Goal: Task Accomplishment & Management: Manage account settings

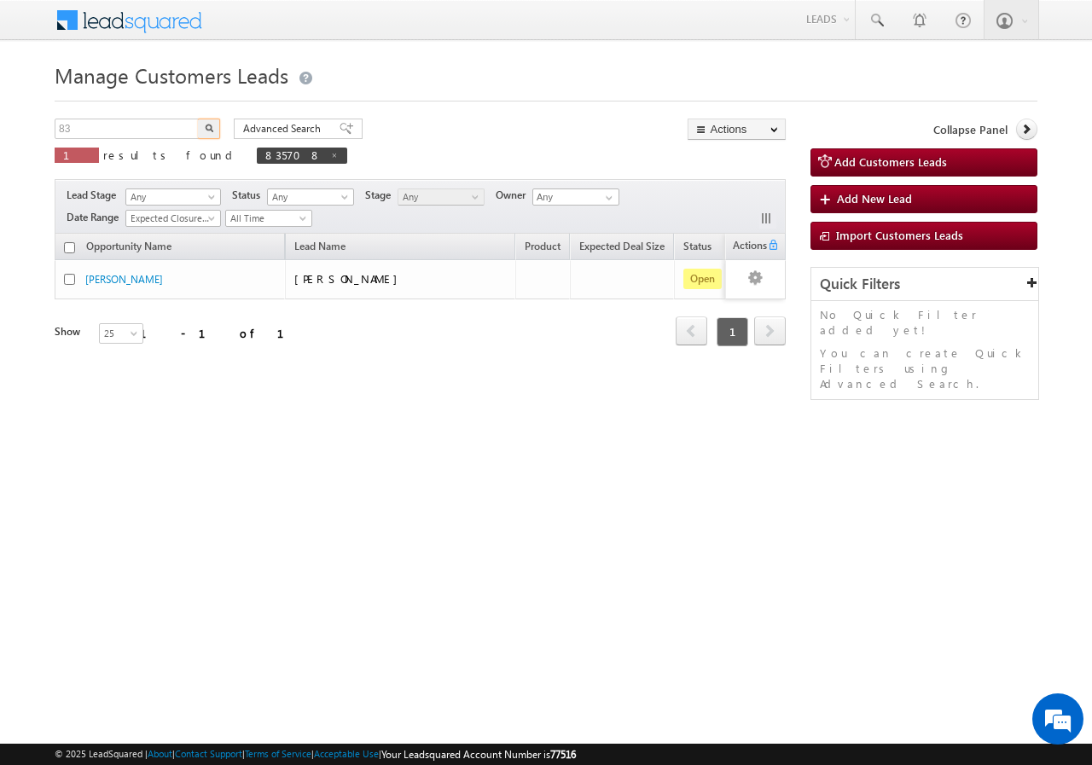
type input "8"
type input "837877"
click at [198, 119] on button "button" at bounding box center [209, 129] width 22 height 20
click at [132, 131] on input "837877" at bounding box center [128, 129] width 146 height 20
type input "8"
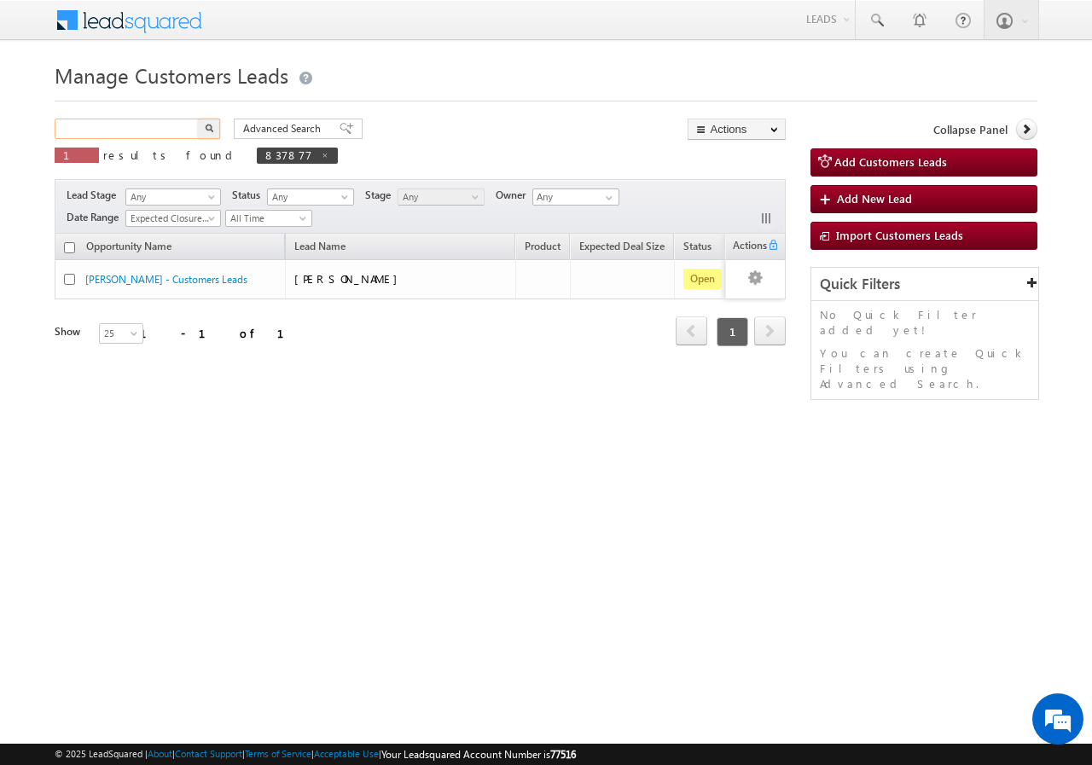
paste input "837877"
type input "837877"
click at [198, 119] on button "button" at bounding box center [209, 129] width 22 height 20
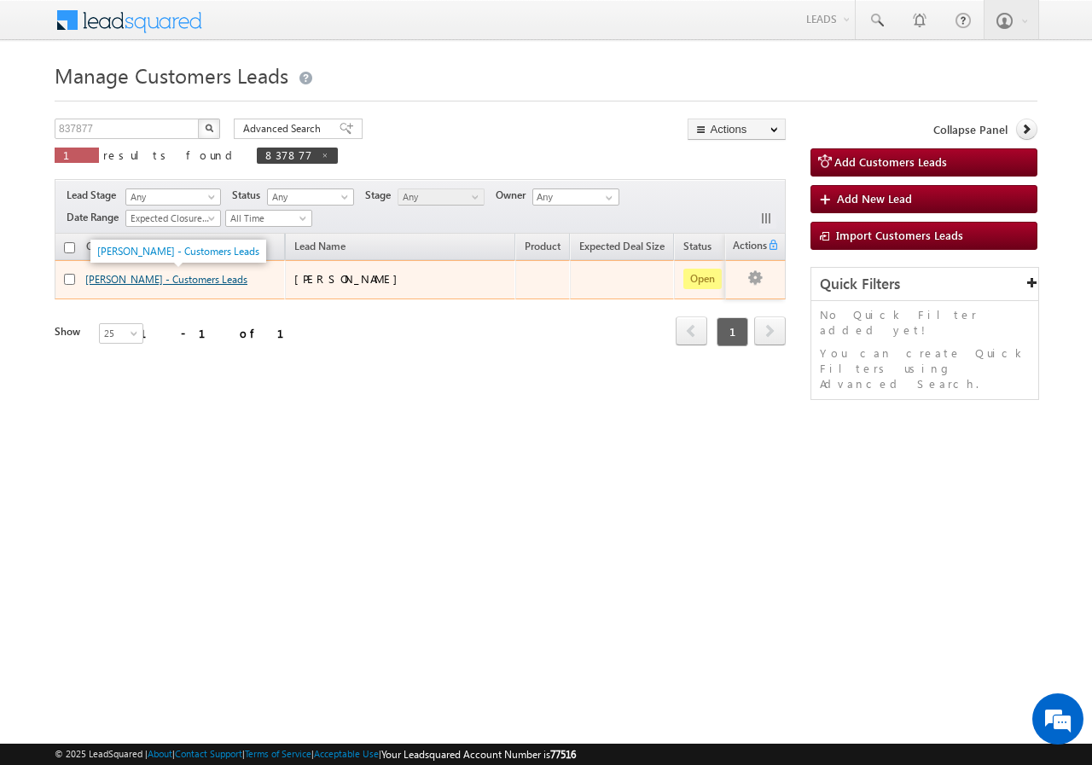
click at [124, 282] on link "[PERSON_NAME] - Customers Leads" at bounding box center [166, 279] width 162 height 13
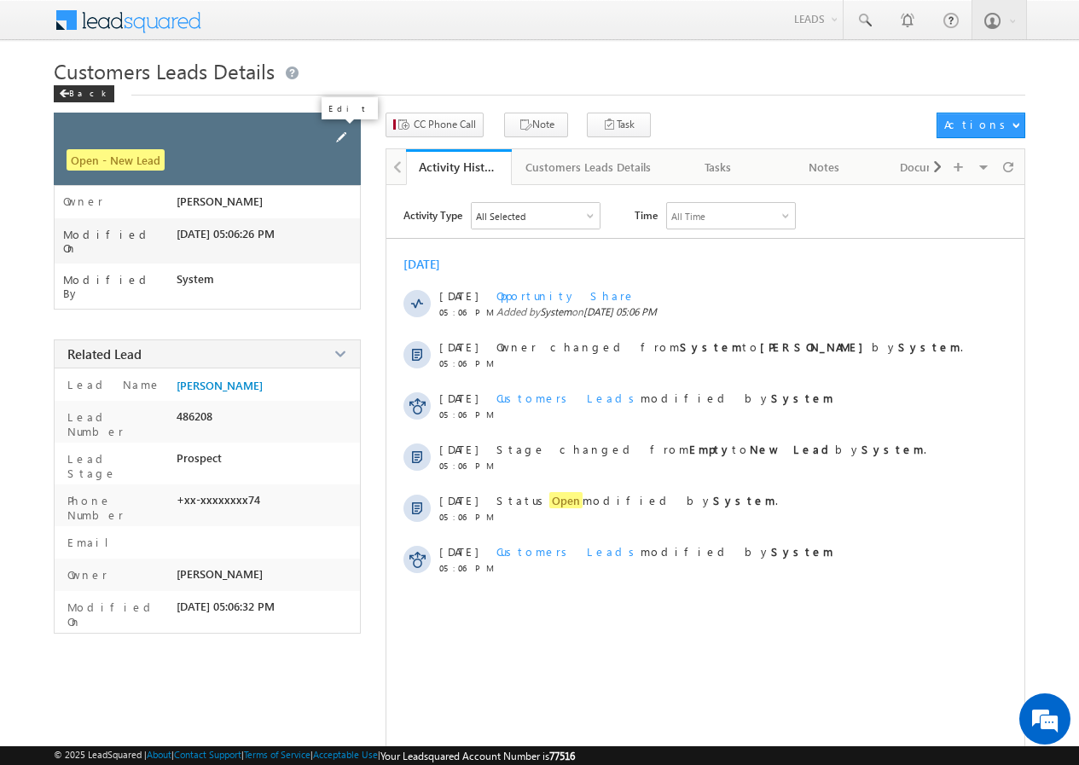
click at [341, 133] on span at bounding box center [341, 137] width 19 height 19
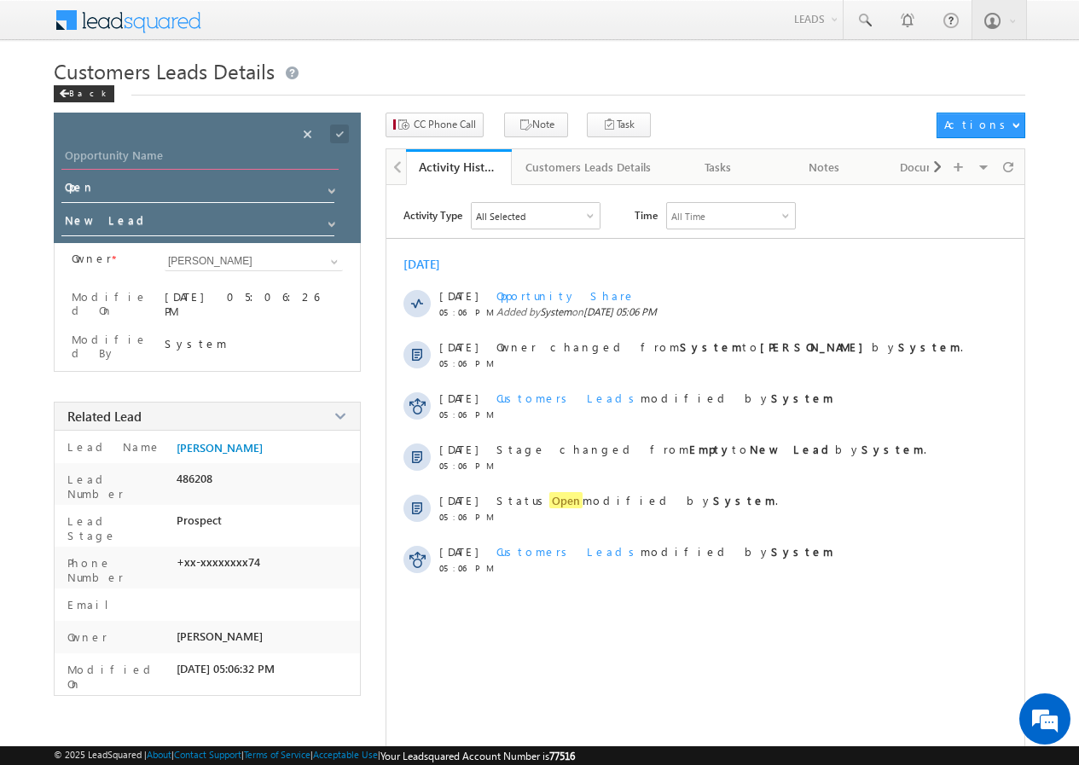
click at [176, 157] on input "Opportunity Name" at bounding box center [199, 158] width 277 height 24
paste input "[PERSON_NAME]"
type input "[PERSON_NAME]"
click at [337, 132] on span at bounding box center [339, 134] width 19 height 19
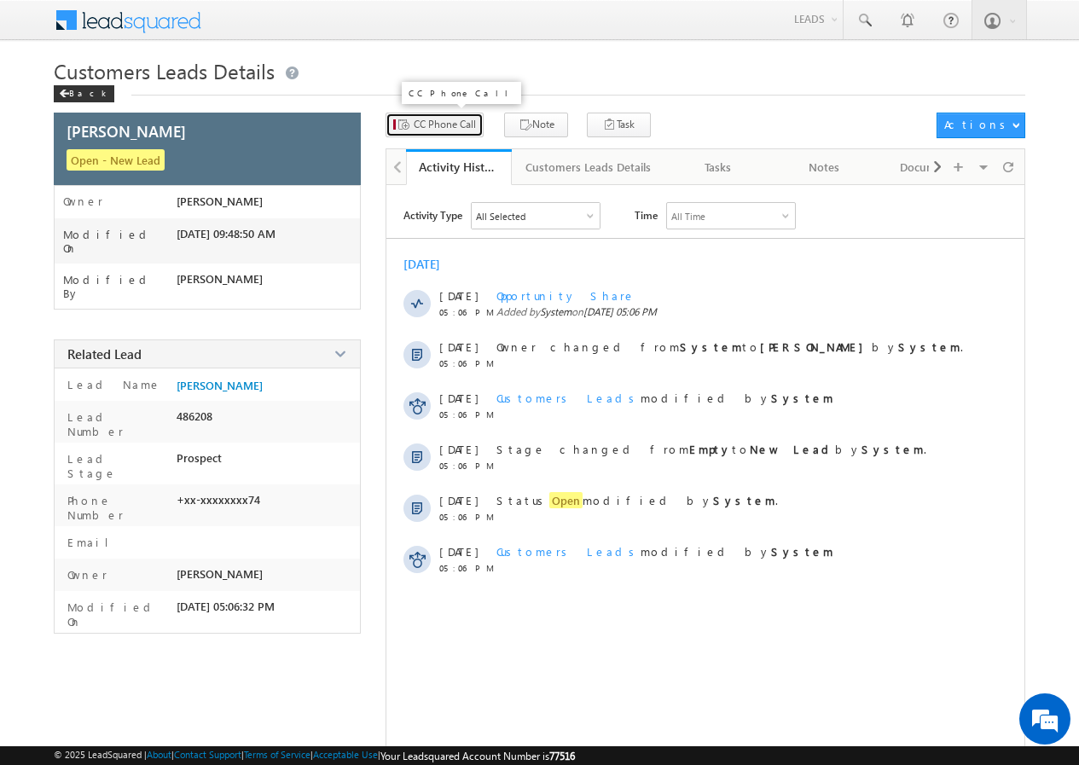
click at [449, 127] on span "CC Phone Call" at bounding box center [445, 124] width 62 height 15
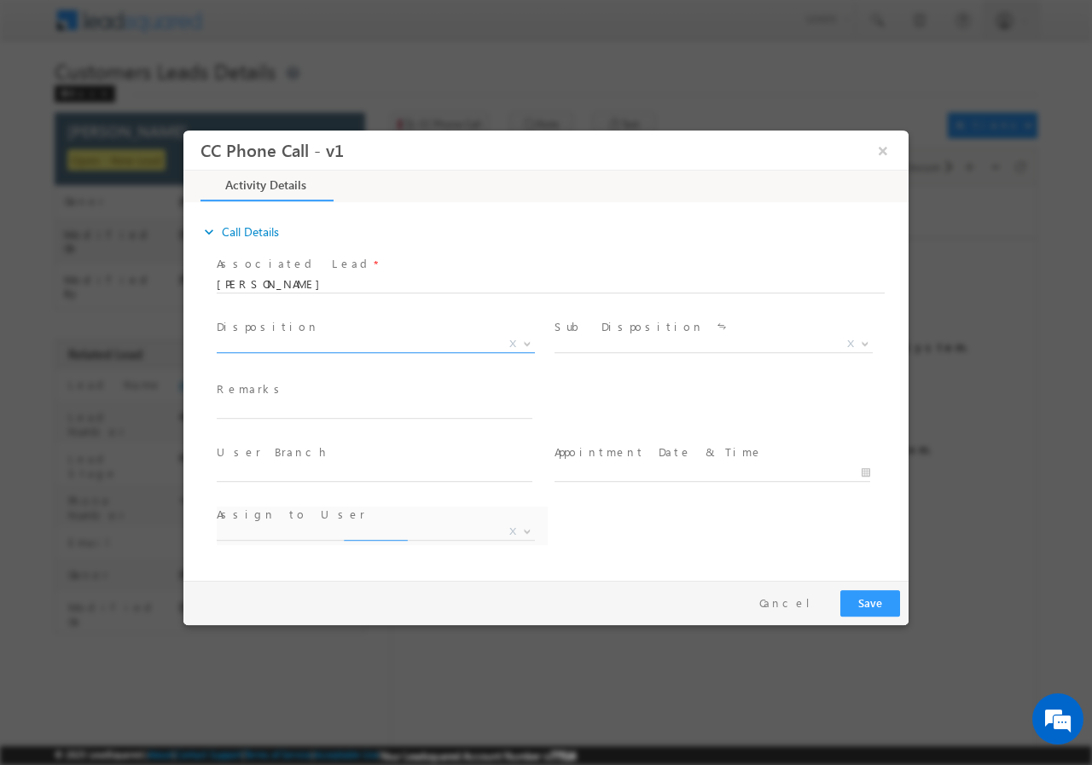
select select "Rose.Shyse+sgrl@leadsquared.com"
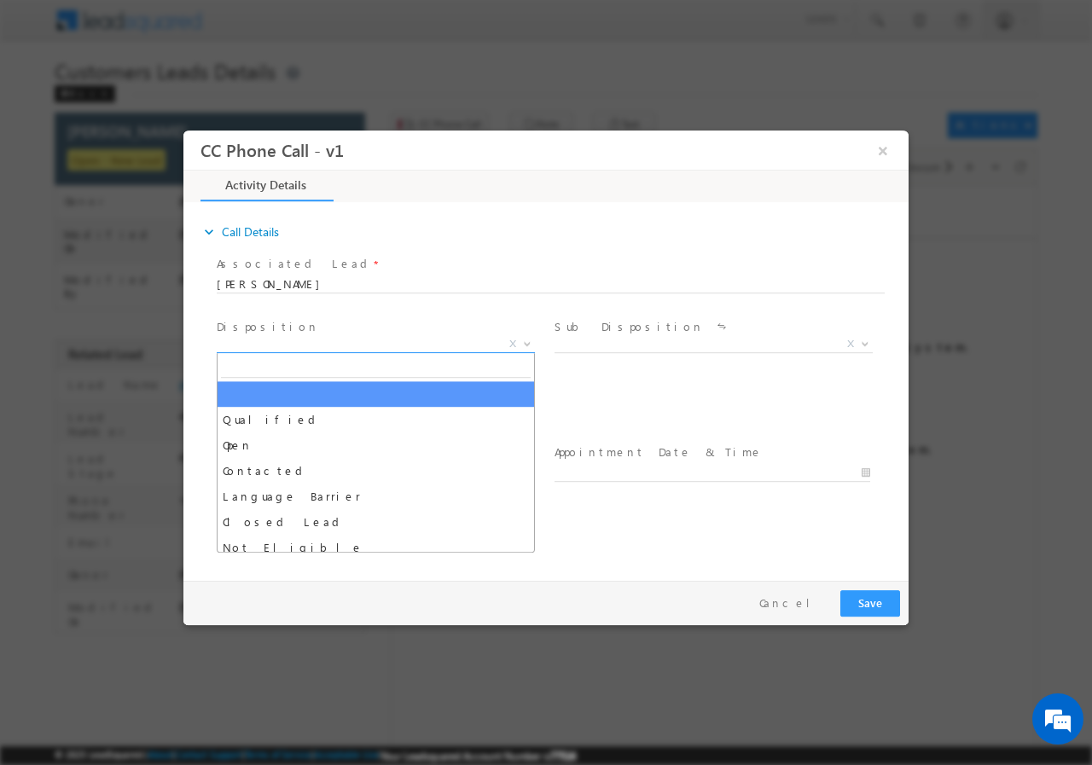
click at [527, 340] on b at bounding box center [527, 343] width 10 height 6
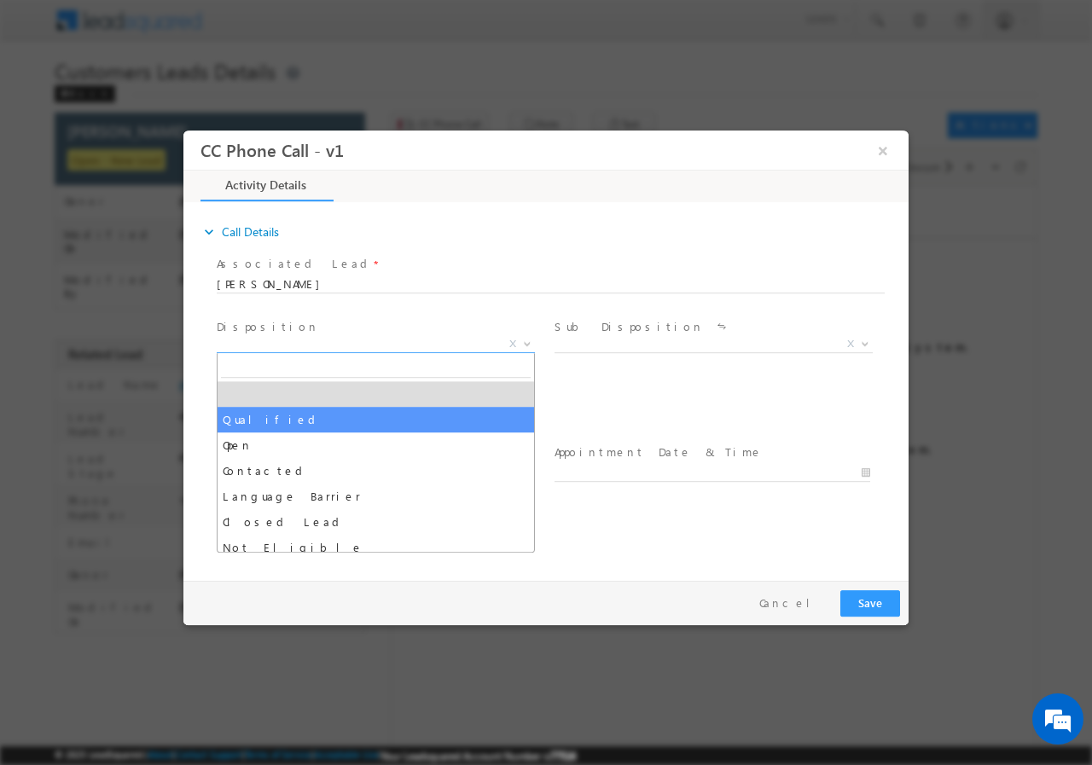
select select "Qualified"
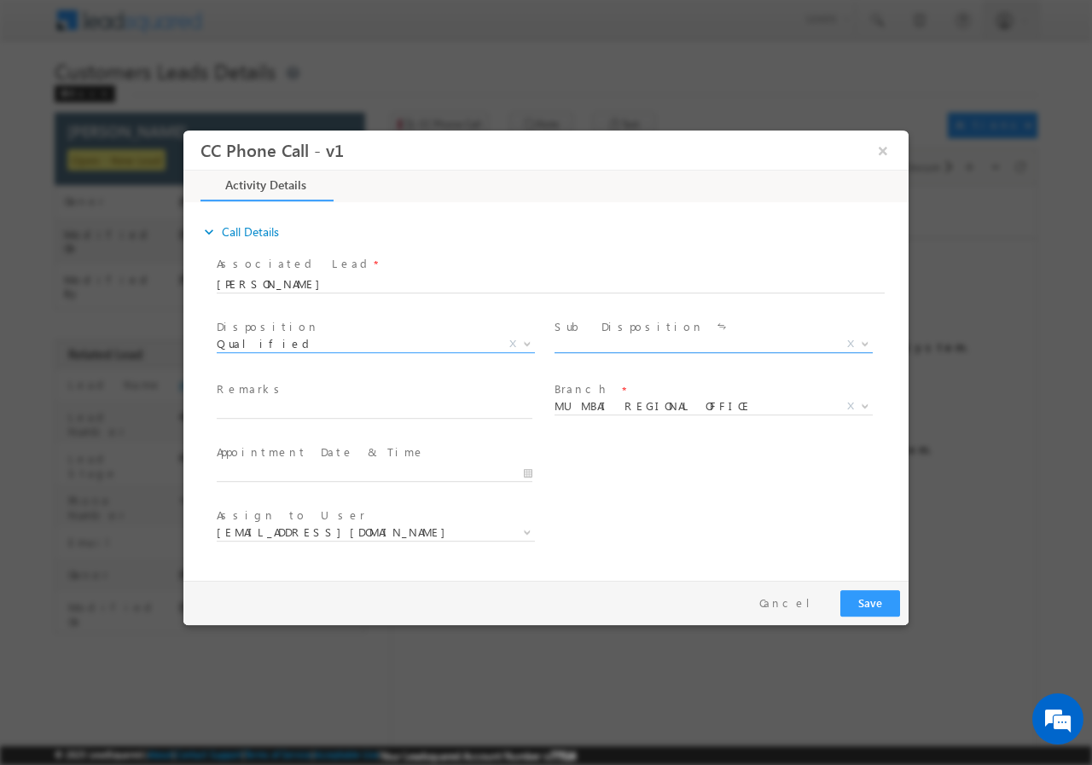
click at [863, 343] on b at bounding box center [865, 343] width 10 height 6
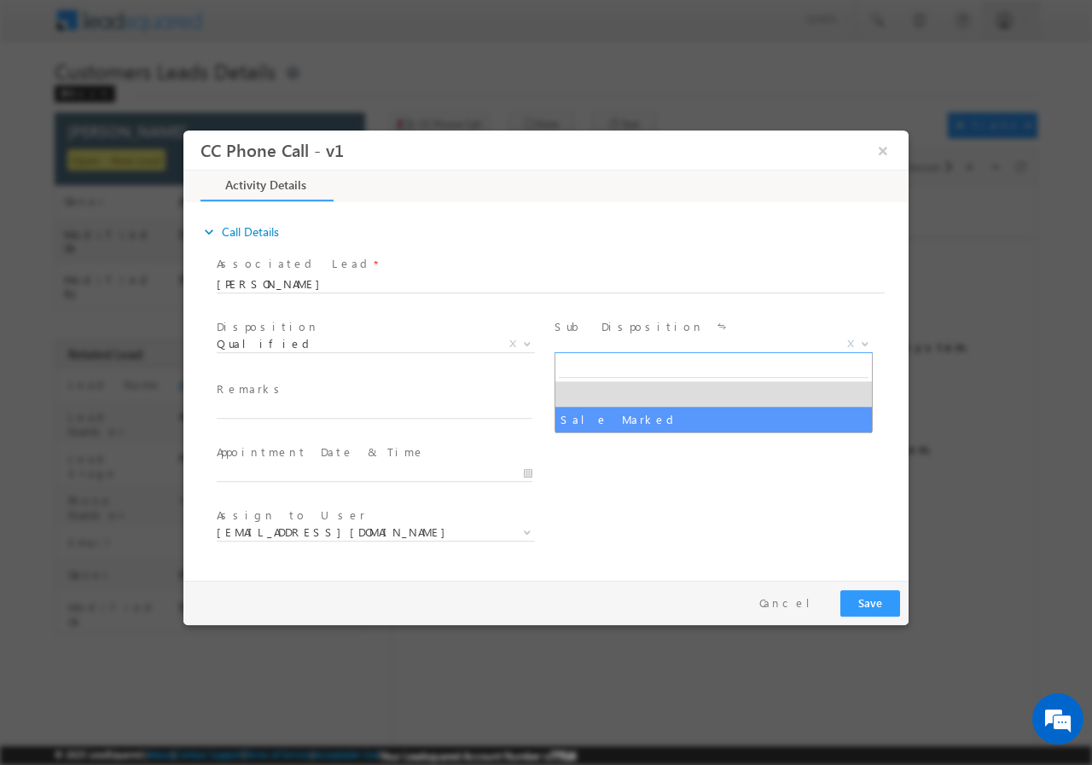
select select "Sale Marked"
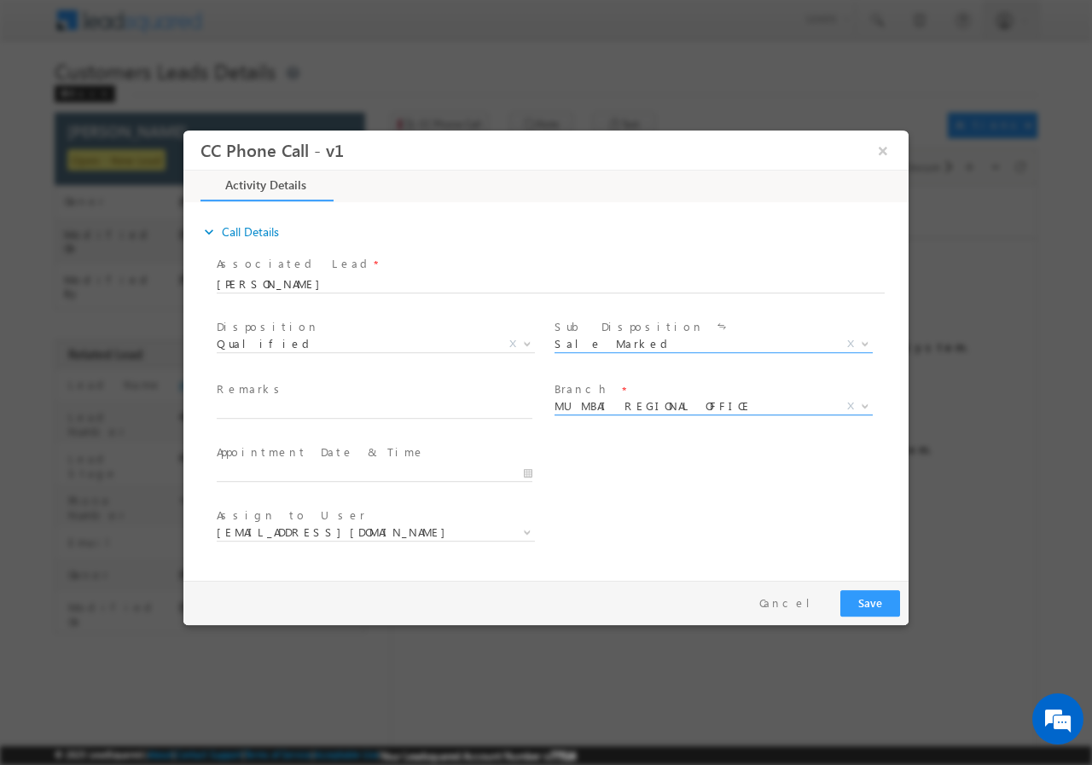
click at [863, 404] on b at bounding box center [865, 405] width 10 height 6
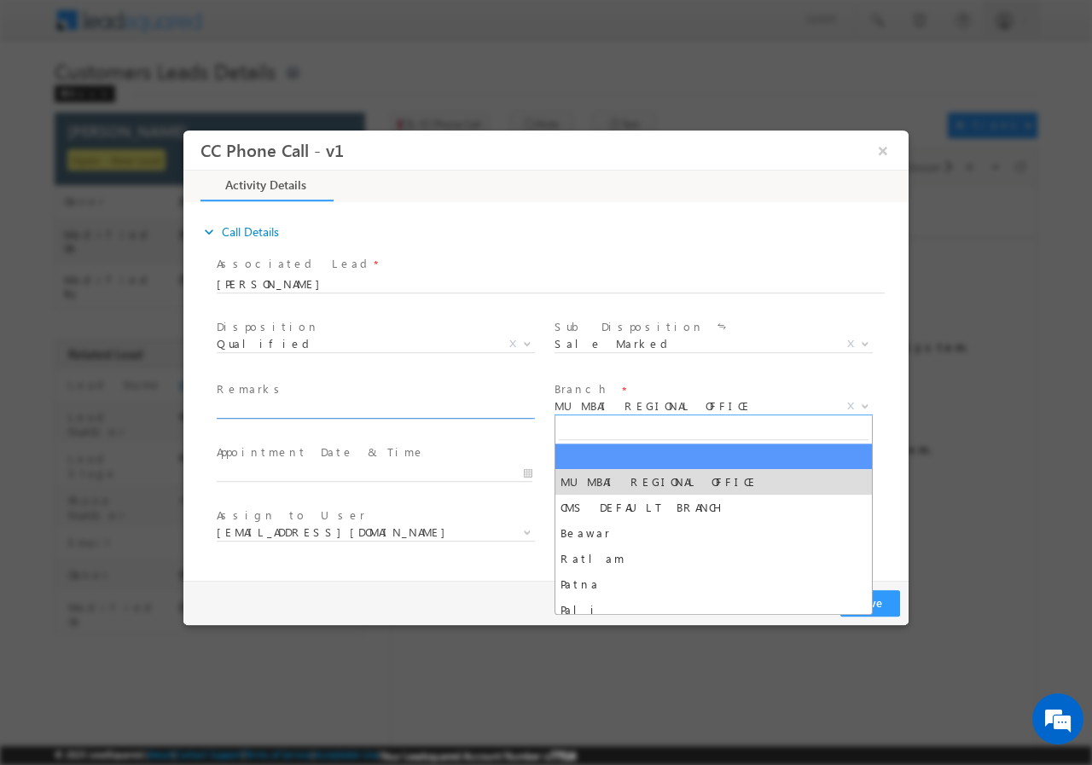
click at [517, 405] on input "text" at bounding box center [375, 409] width 316 height 17
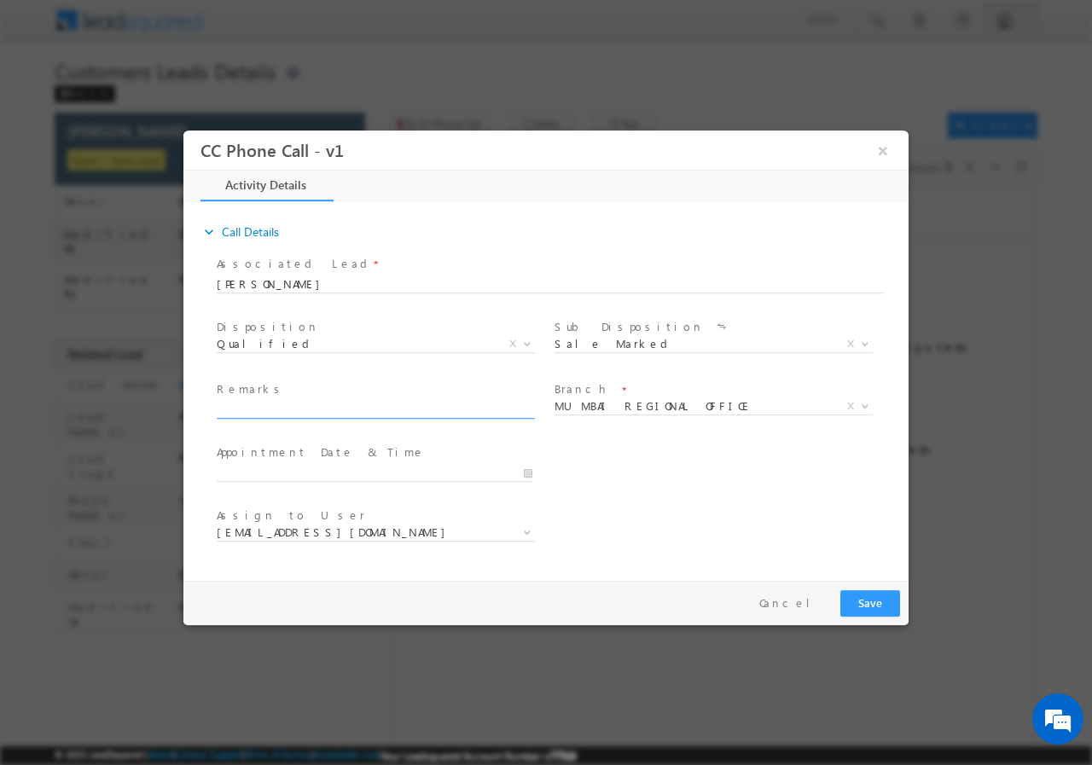
paste input "Mukul Kumar// AGE-25//837877//WhatsApp Bot-Loan Application//9917175574//Shamli…"
type input "Mukul Kumar// AGE-25//837877//WhatsApp Bot-Loan Application//9917175574//Shamli…"
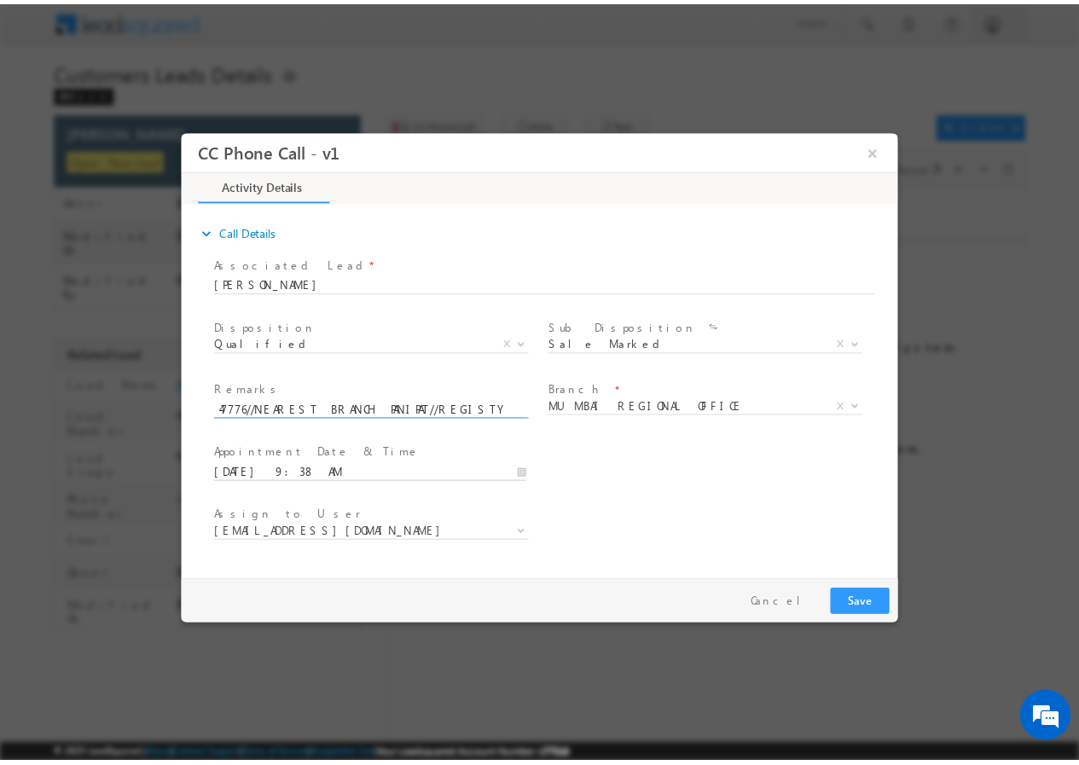
scroll to position [0, 0]
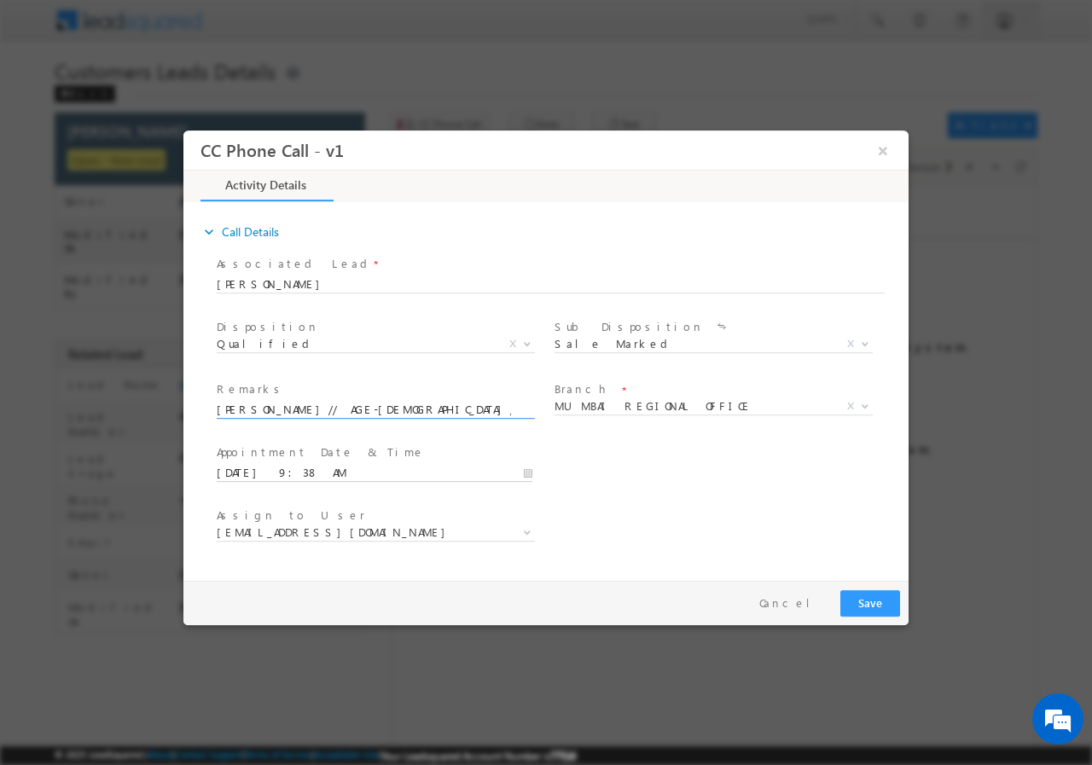
click at [529, 472] on input "09/06/2025 9:38 AM" at bounding box center [375, 472] width 316 height 17
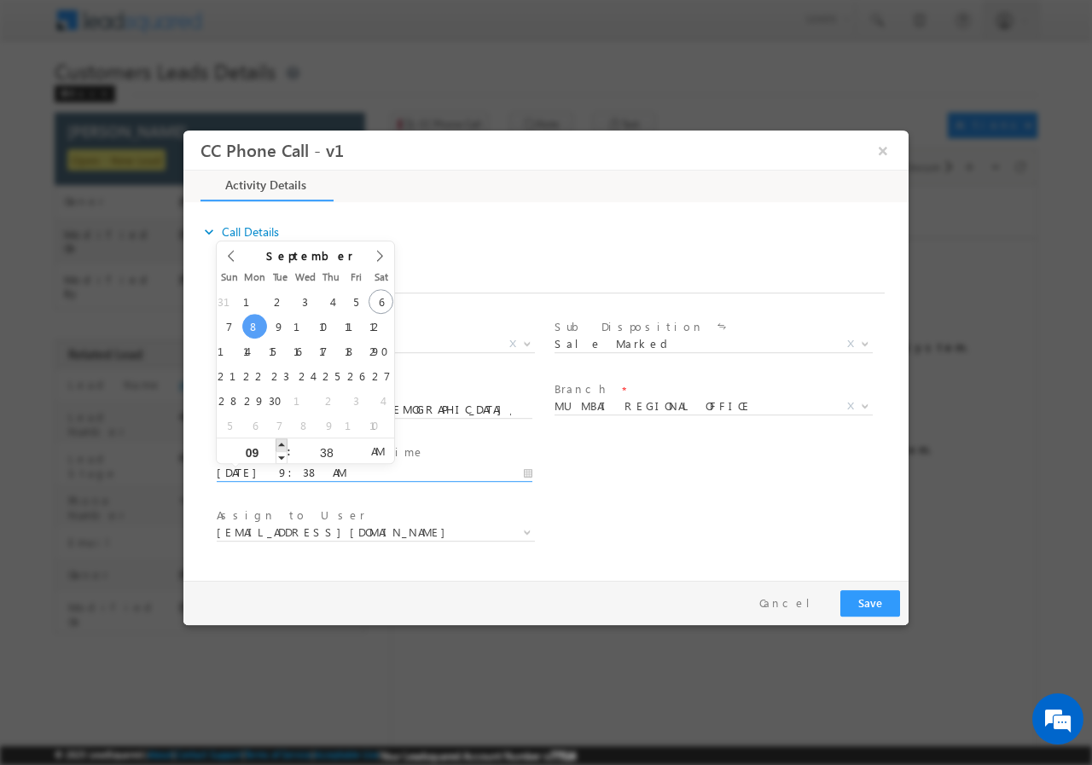
type input "09/08/2025 10:38 AM"
type input "10"
click at [281, 444] on span at bounding box center [282, 444] width 12 height 13
type input "09/08/2025 11:38 AM"
type input "11"
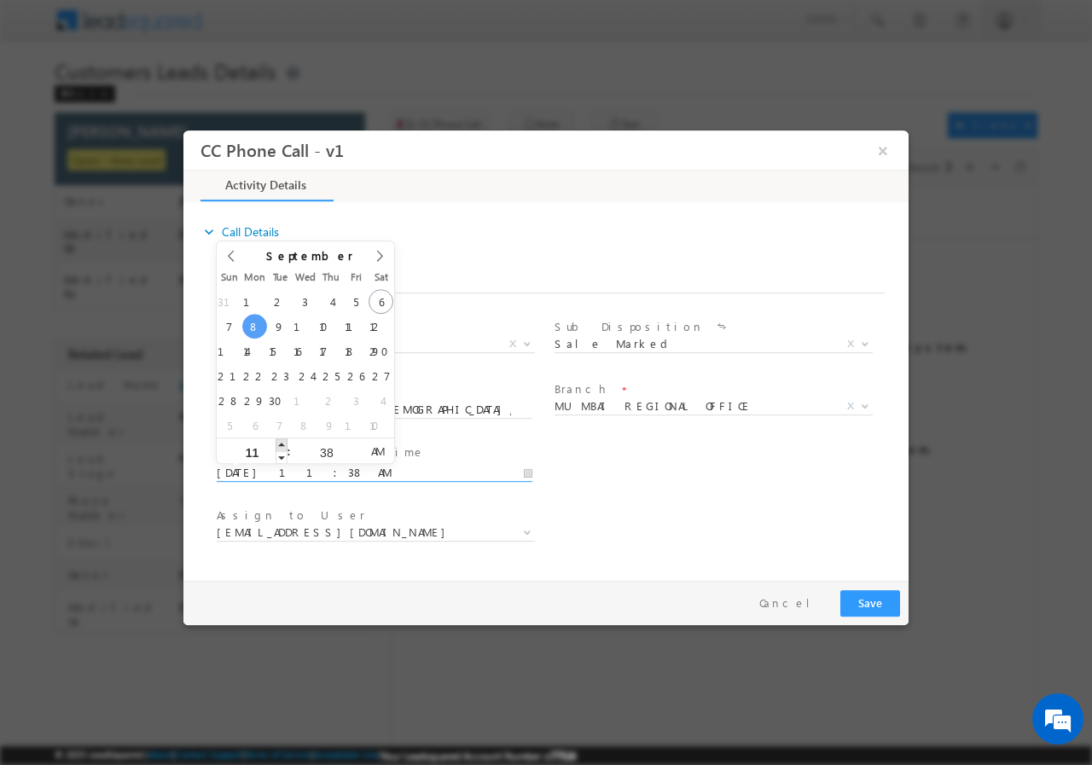
click at [281, 443] on span at bounding box center [282, 444] width 12 height 13
type input "09/08/2025 12:38 PM"
type input "12"
click at [281, 443] on span at bounding box center [282, 444] width 12 height 13
type input "09/08/2025 1:38 PM"
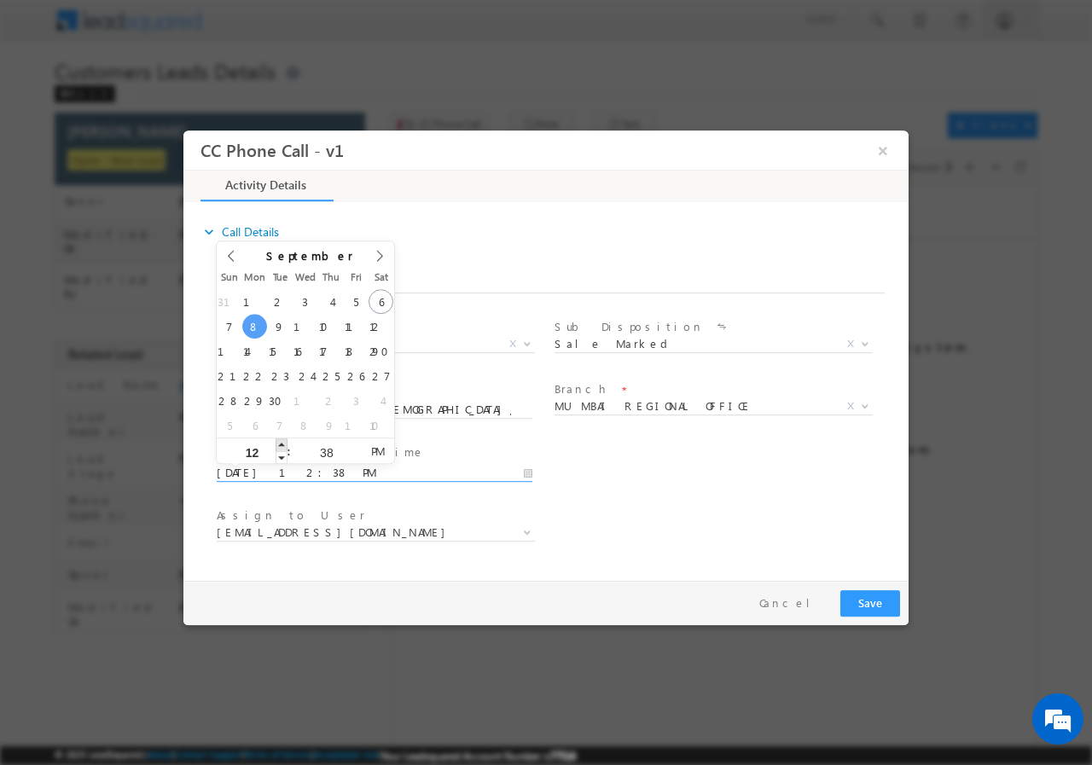
type input "01"
click at [281, 443] on span at bounding box center [282, 444] width 12 height 13
type input "09/08/2025 12:38 PM"
type input "12"
click at [282, 456] on span at bounding box center [282, 456] width 12 height 13
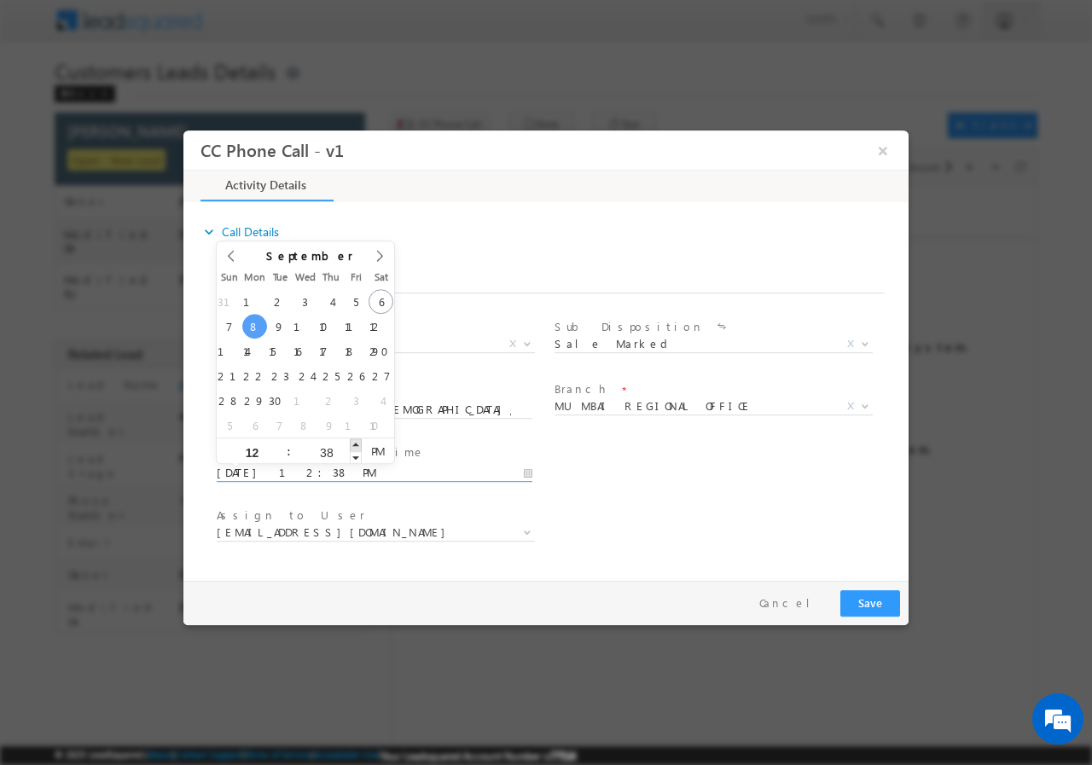
type input "09/08/2025 12:39 PM"
type input "39"
click at [357, 445] on span at bounding box center [356, 444] width 12 height 13
type input "09/08/2025 12:40 PM"
type input "40"
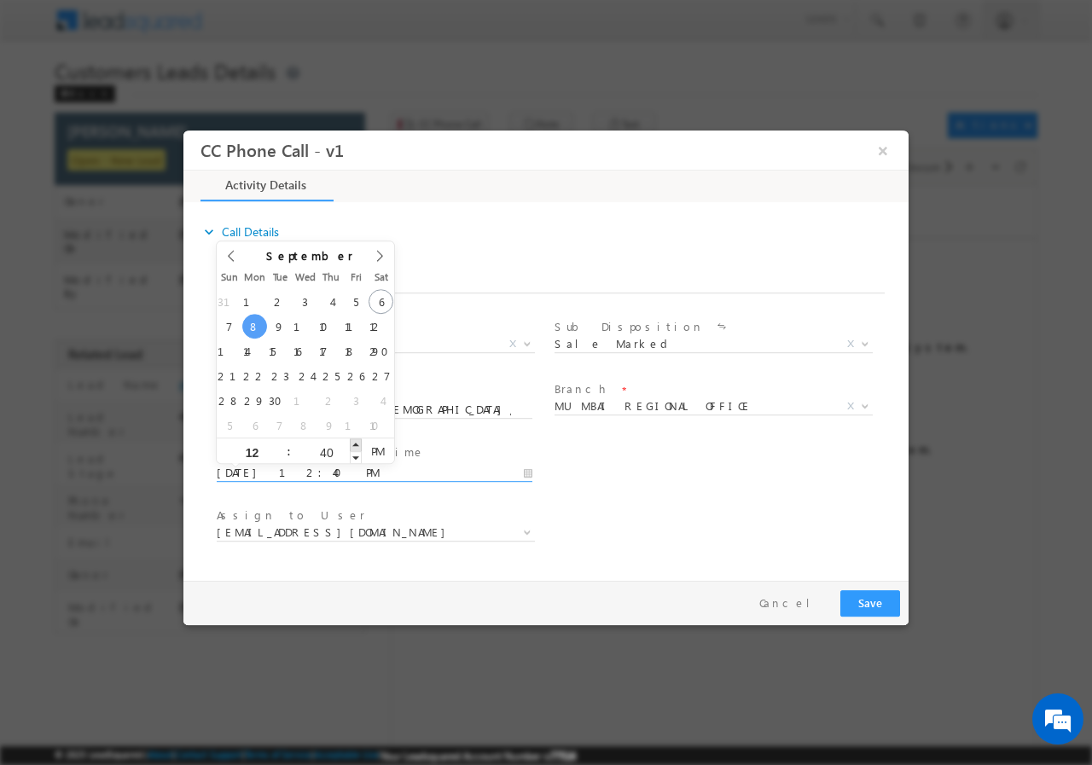
click at [357, 445] on span at bounding box center [356, 444] width 12 height 13
type input "09/08/2025 12:41 PM"
type input "41"
click at [357, 445] on span at bounding box center [356, 444] width 12 height 13
type input "09/08/2025 12:42 PM"
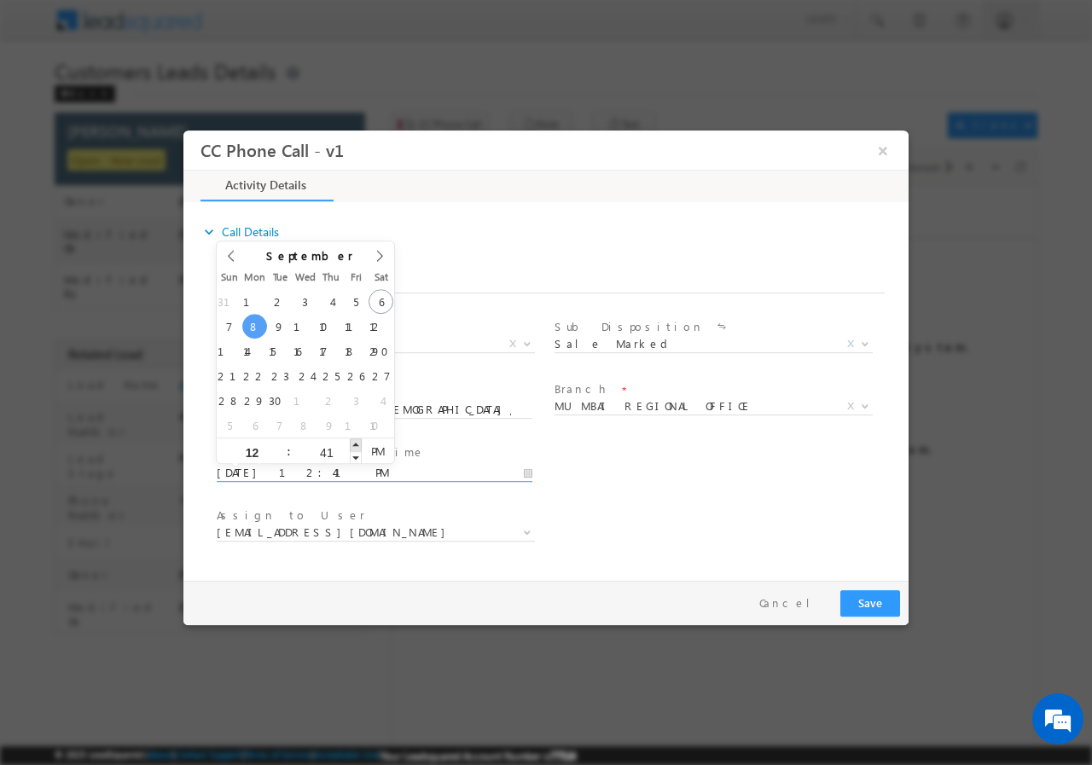
type input "42"
click at [357, 445] on span at bounding box center [356, 444] width 12 height 13
type input "09/08/2025 12:43 PM"
type input "43"
click at [357, 444] on span at bounding box center [356, 444] width 12 height 13
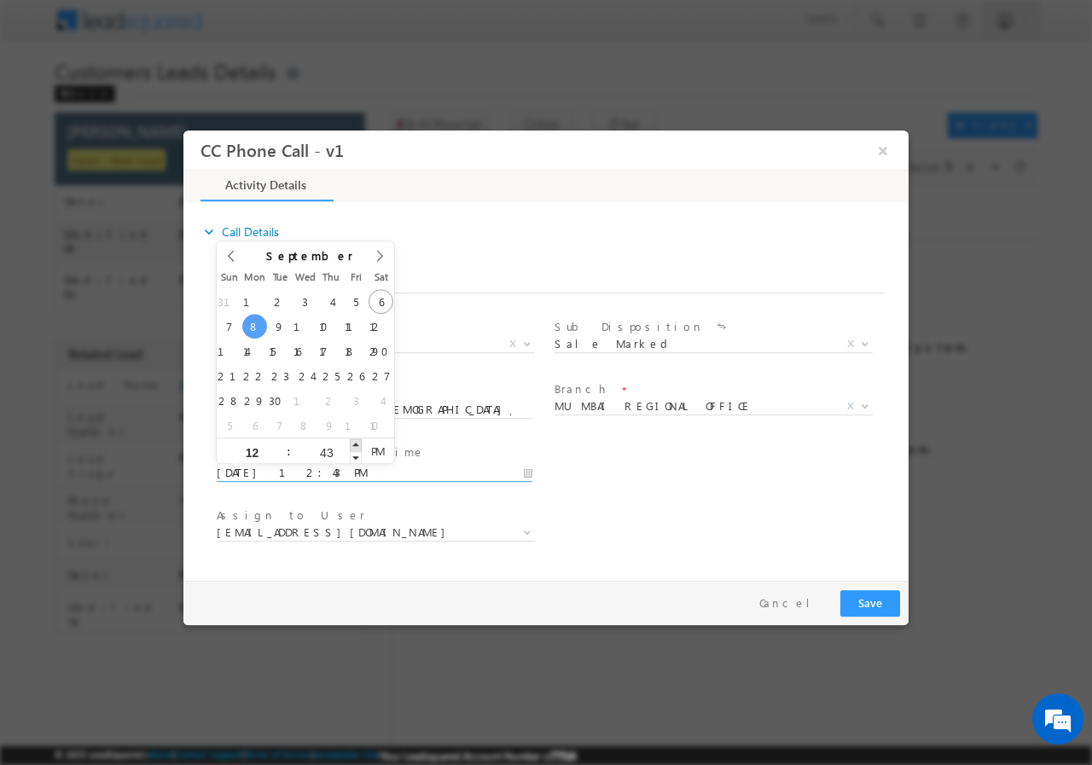
type input "09/08/2025 12:44 PM"
type input "44"
click at [357, 444] on span at bounding box center [356, 444] width 12 height 13
type input "09/08/2025 12:45 PM"
type input "45"
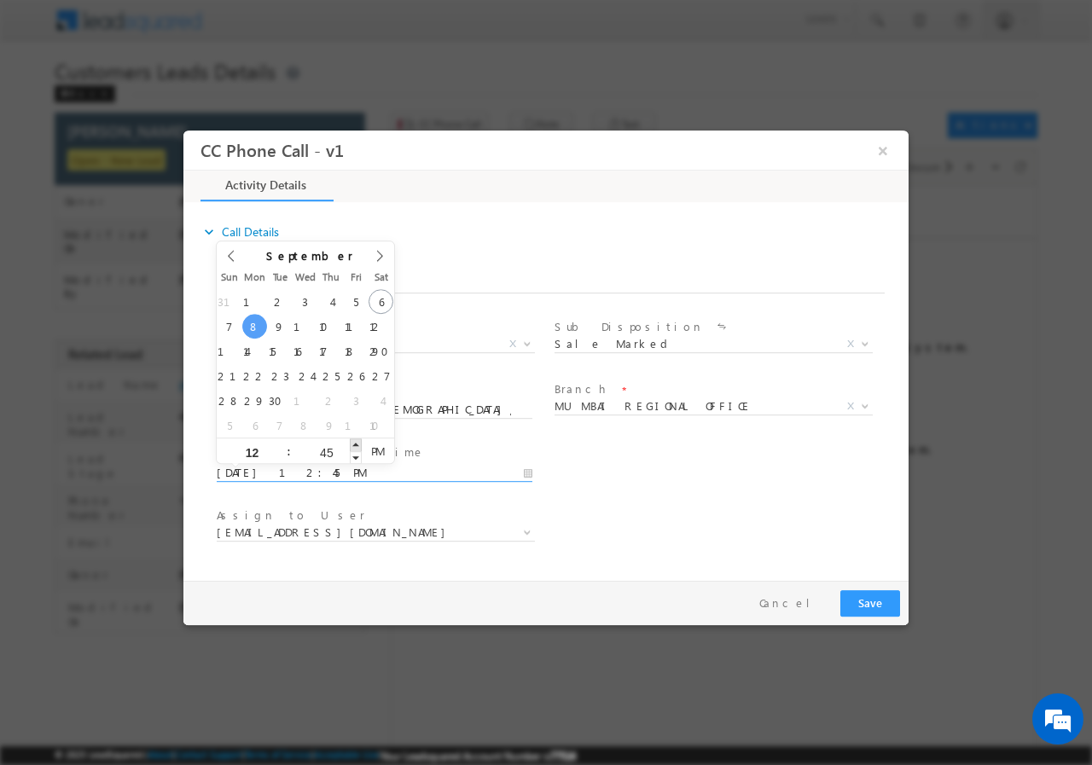
click at [357, 444] on span at bounding box center [356, 444] width 12 height 13
type input "09/08/2025 12:46 PM"
type input "46"
click at [352, 445] on span at bounding box center [356, 444] width 12 height 13
type input "09/08/2025 12:47 PM"
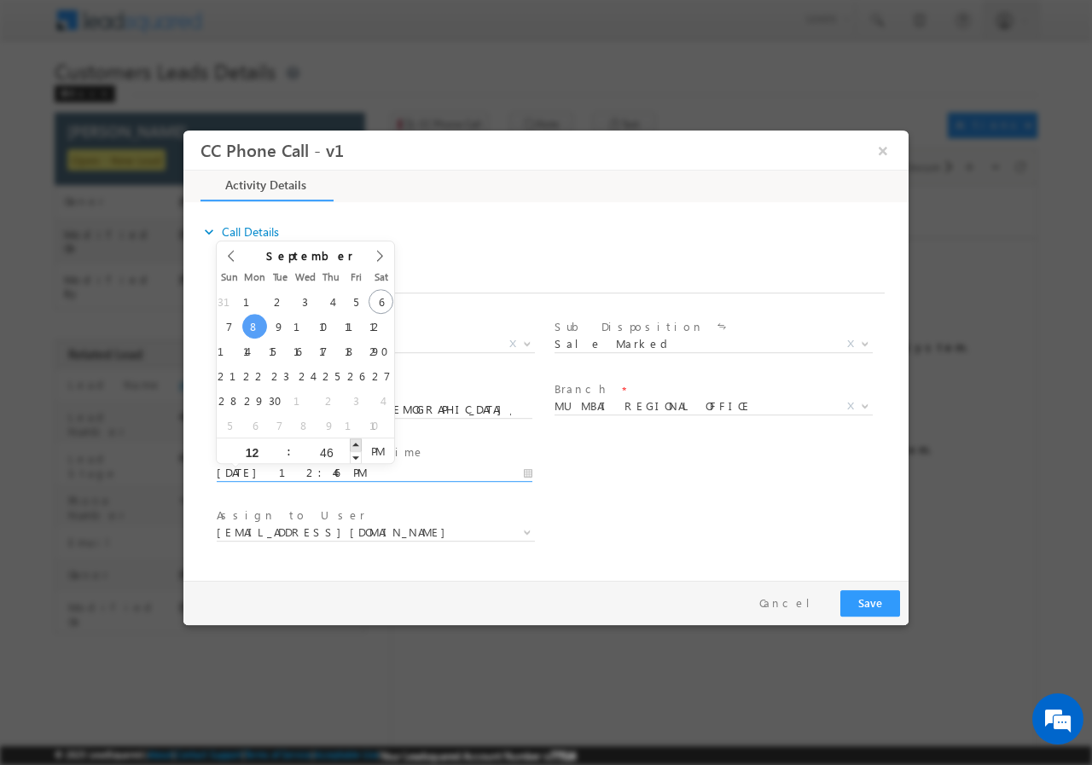
type input "47"
click at [357, 444] on span at bounding box center [356, 444] width 12 height 13
type input "09/08/2025 12:48 PM"
type input "48"
click at [357, 444] on span at bounding box center [356, 444] width 12 height 13
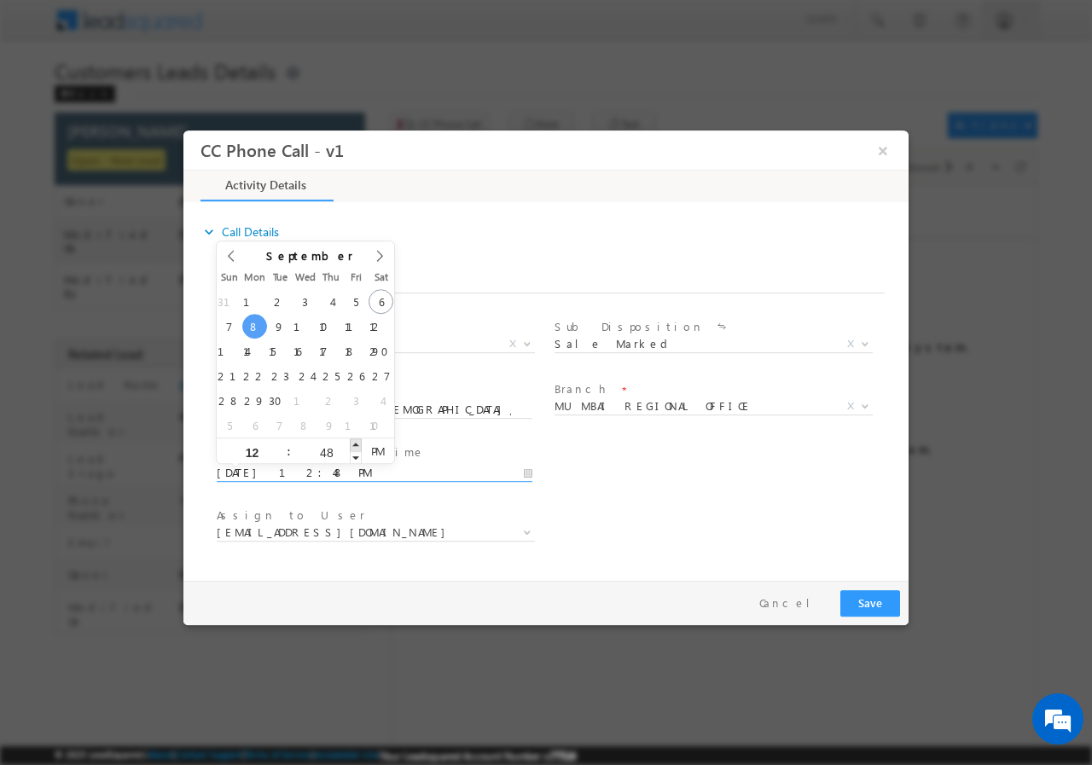
type input "09/08/2025 12:49 PM"
type input "49"
click at [357, 444] on span at bounding box center [356, 444] width 12 height 13
type input "09/08/2025 12:50 PM"
type input "50"
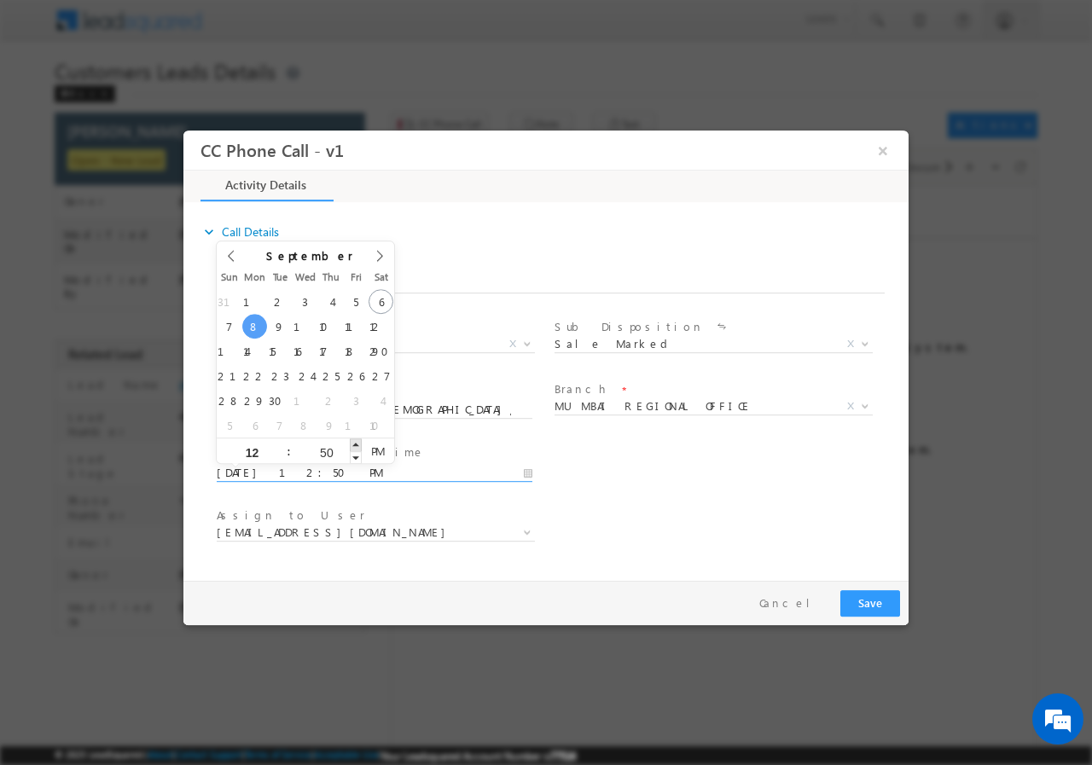
click at [357, 443] on span at bounding box center [356, 444] width 12 height 13
type input "09/08/2025 12:51 PM"
type input "51"
click at [357, 443] on span at bounding box center [356, 444] width 12 height 13
type input "09/08/2025 12:52 PM"
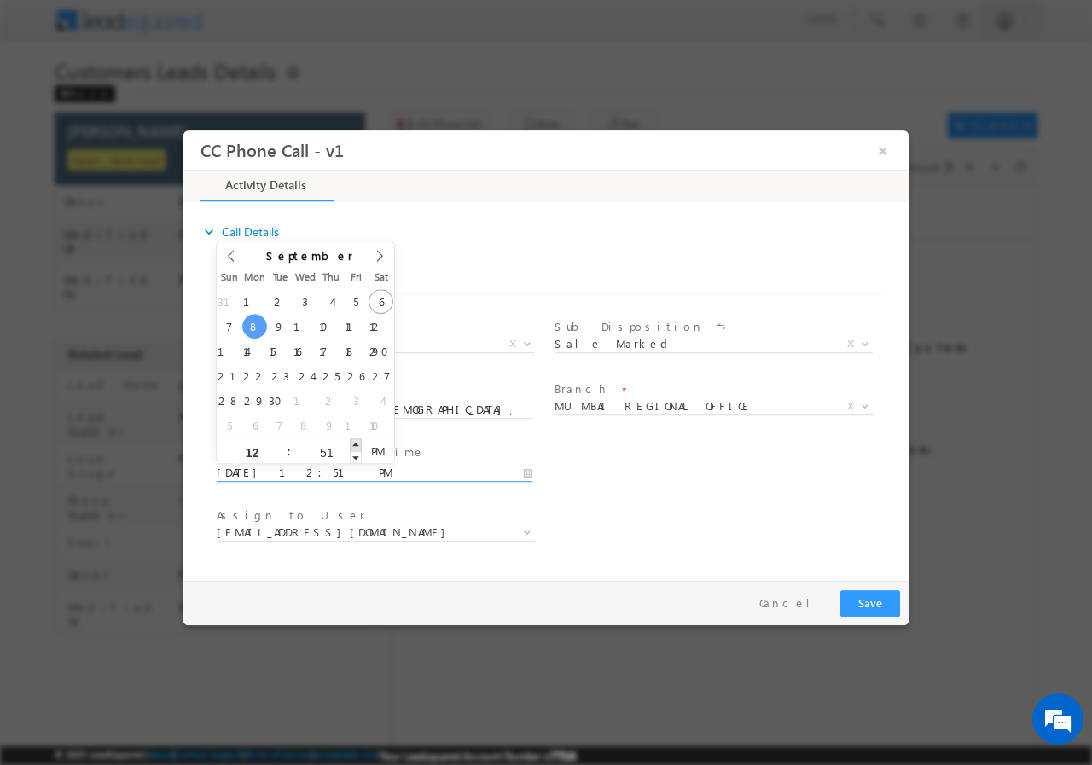
type input "52"
click at [357, 443] on span at bounding box center [356, 444] width 12 height 13
type input "09/08/2025 12:53 PM"
type input "53"
click at [357, 443] on span at bounding box center [356, 444] width 12 height 13
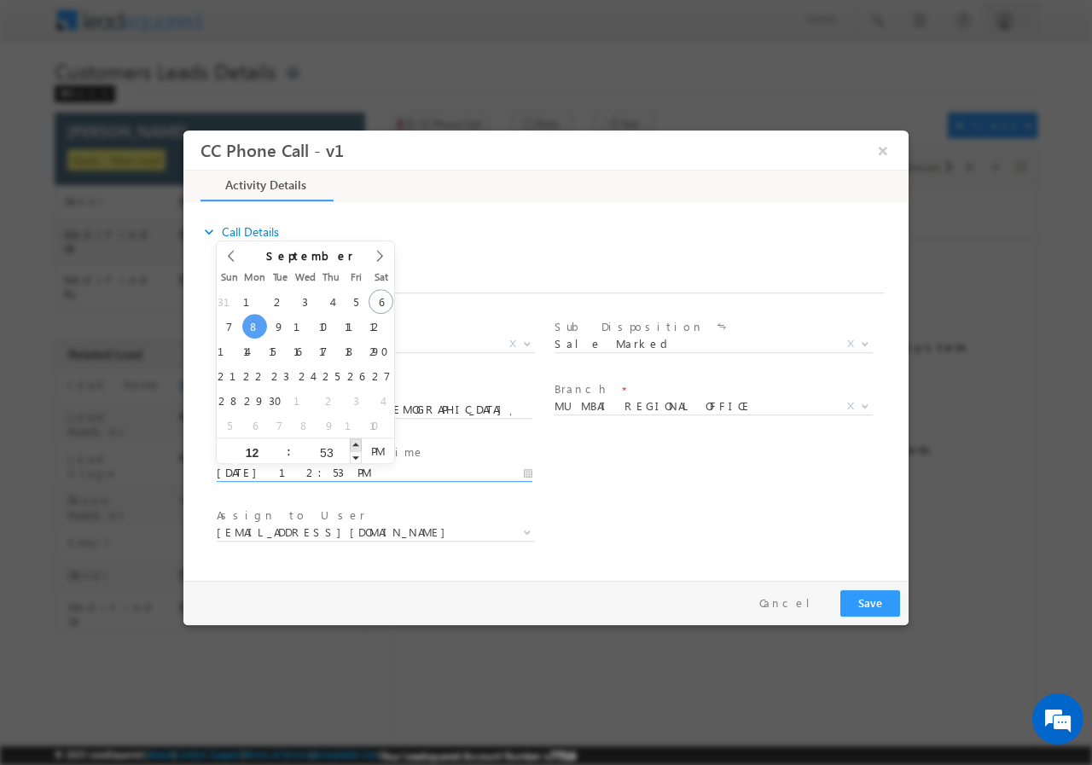
type input "09/08/2025 12:54 PM"
type input "54"
click at [357, 441] on span at bounding box center [356, 444] width 12 height 13
type input "09/08/2025 12:55 PM"
type input "55"
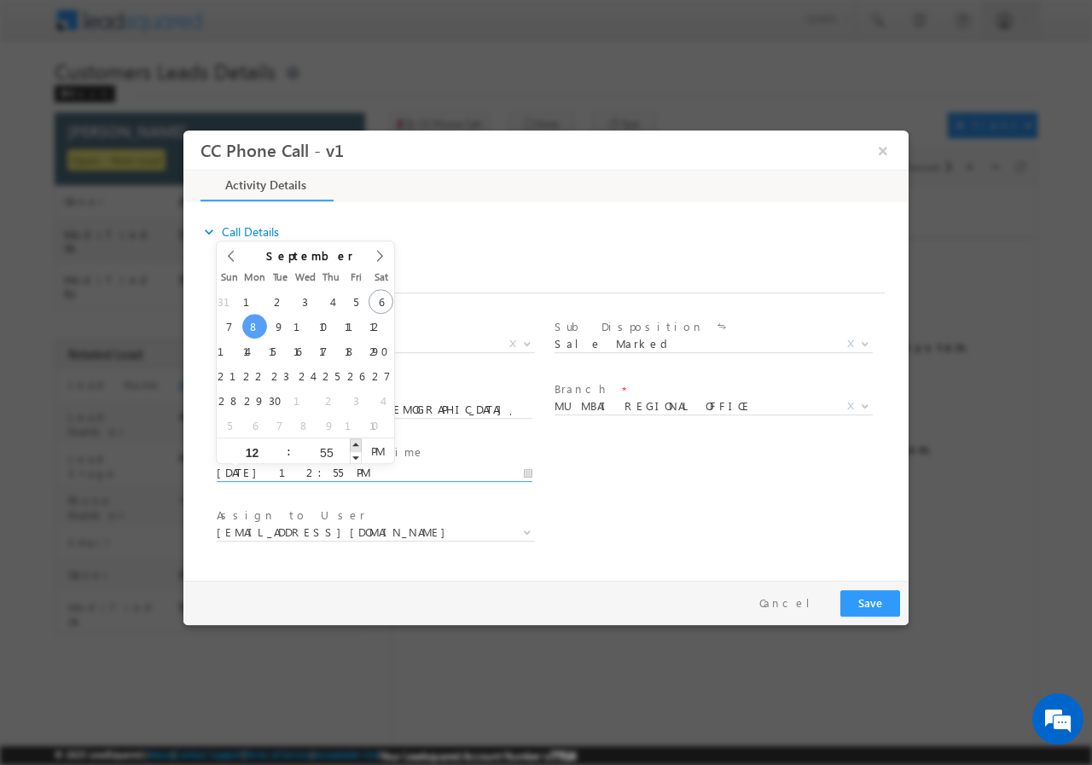
click at [357, 441] on span at bounding box center [356, 444] width 12 height 13
type input "09/08/2025 12:56 PM"
type input "56"
click at [357, 441] on span at bounding box center [356, 444] width 12 height 13
type input "09/08/2025 12:57 PM"
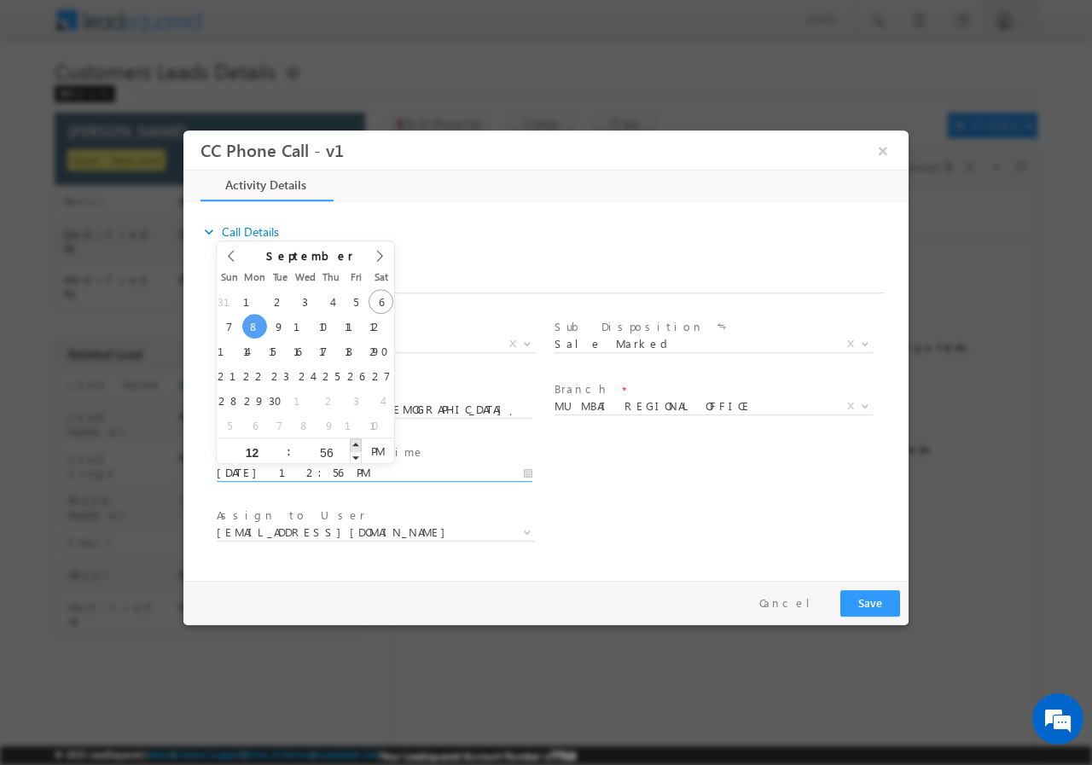
type input "57"
click at [357, 444] on span at bounding box center [356, 444] width 12 height 13
type input "09/08/2025 12:58 PM"
type input "58"
click at [354, 443] on span at bounding box center [356, 444] width 12 height 13
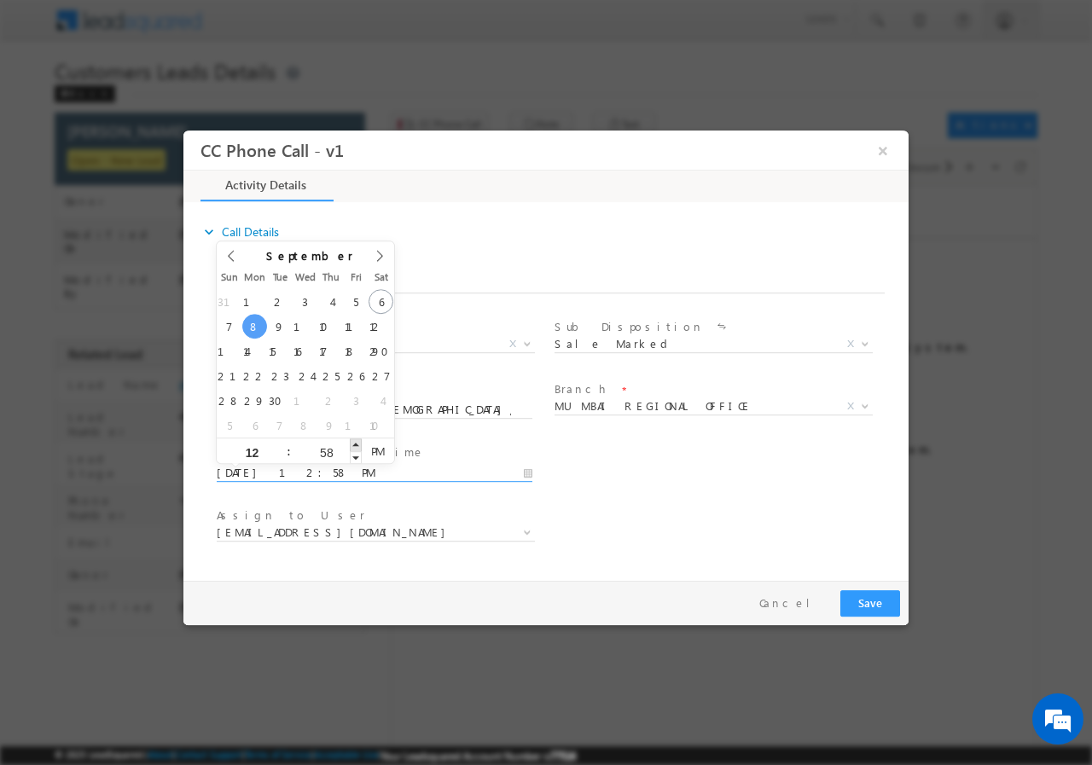
type input "09/08/2025 12:59 PM"
type input "59"
click at [354, 443] on span at bounding box center [356, 444] width 12 height 13
type input "09/08/2025 1:00 PM"
type input "01"
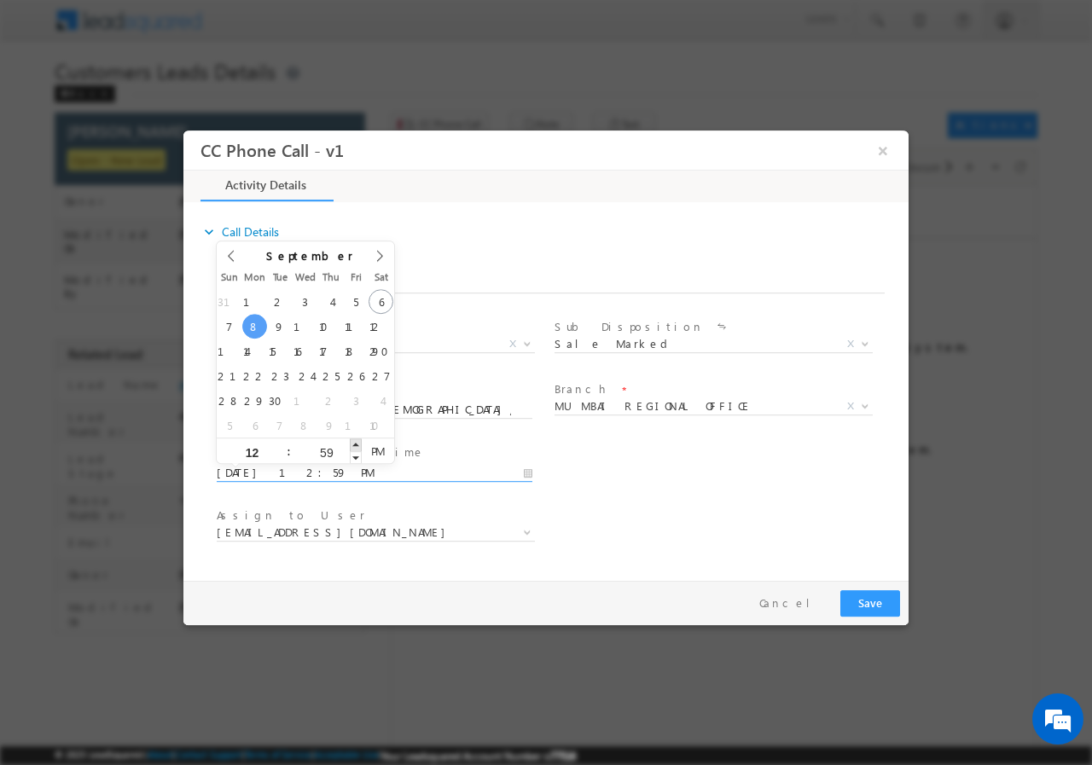
type input "00"
click at [354, 443] on span at bounding box center [356, 444] width 12 height 13
type input "09/08/2025 12:00 PM"
type input "12"
click at [280, 458] on span at bounding box center [282, 456] width 12 height 13
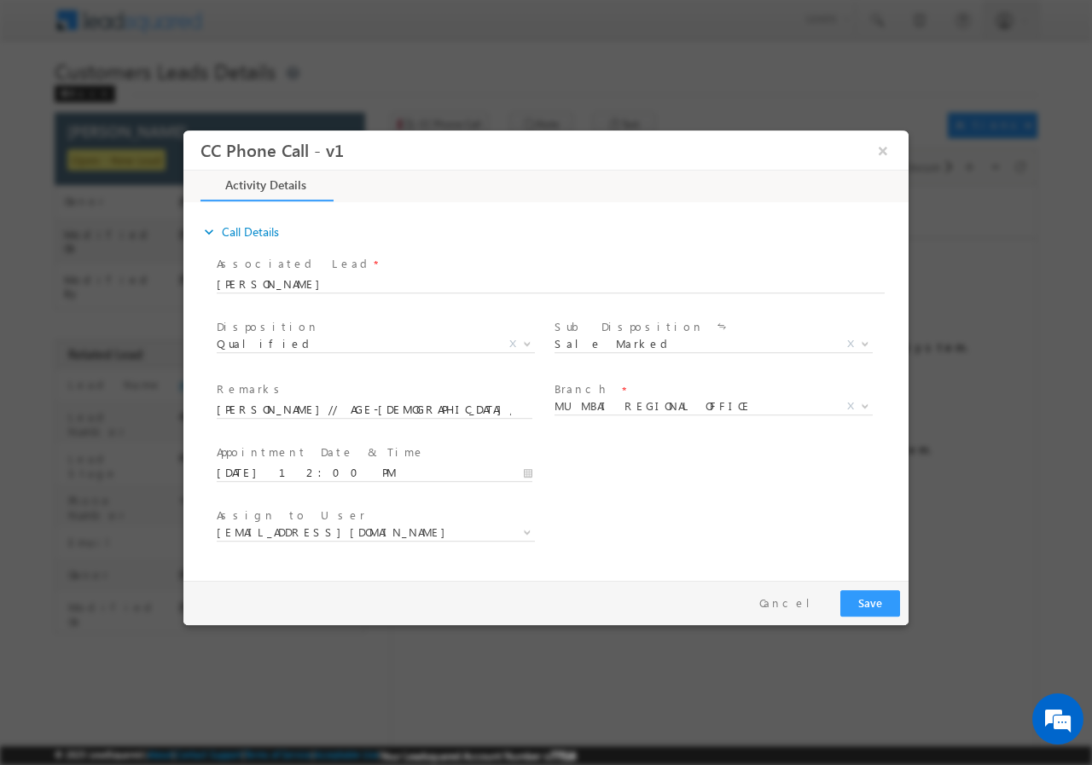
click at [616, 503] on div "Assign to User * Rose.Shyse+sgrl@leadsquared.com Rose.Shyse+sgrl@leadsquared.com" at bounding box center [560, 534] width 695 height 63
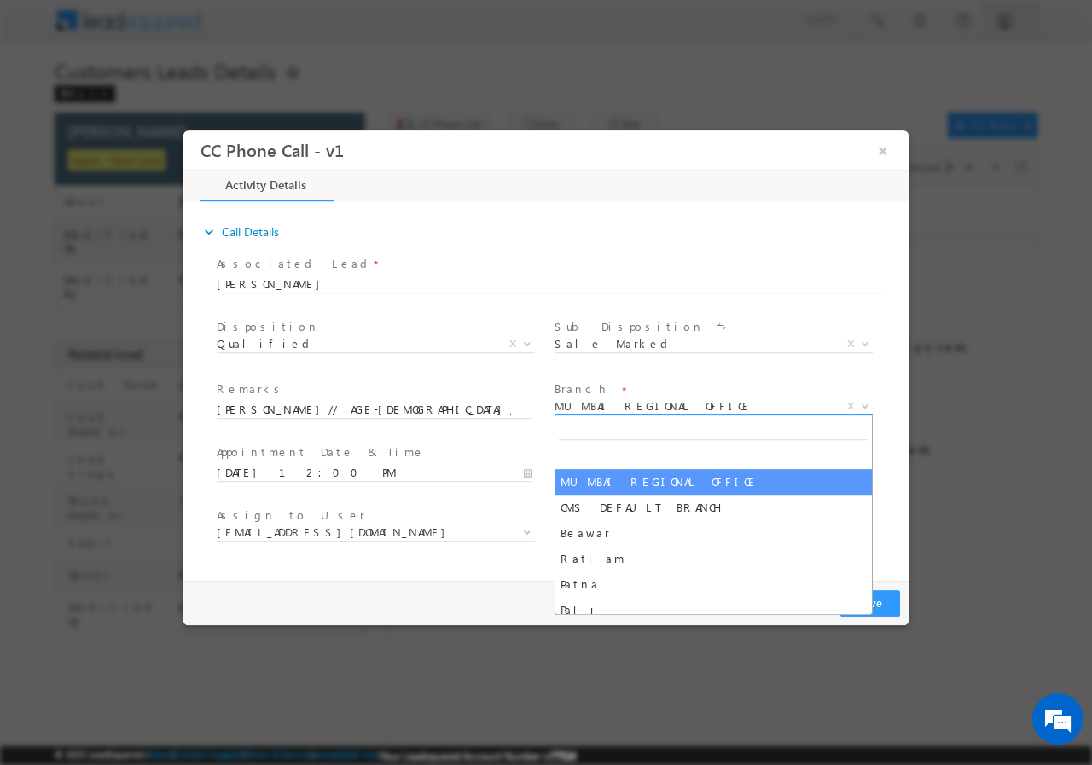
click at [863, 406] on b at bounding box center [865, 405] width 10 height 6
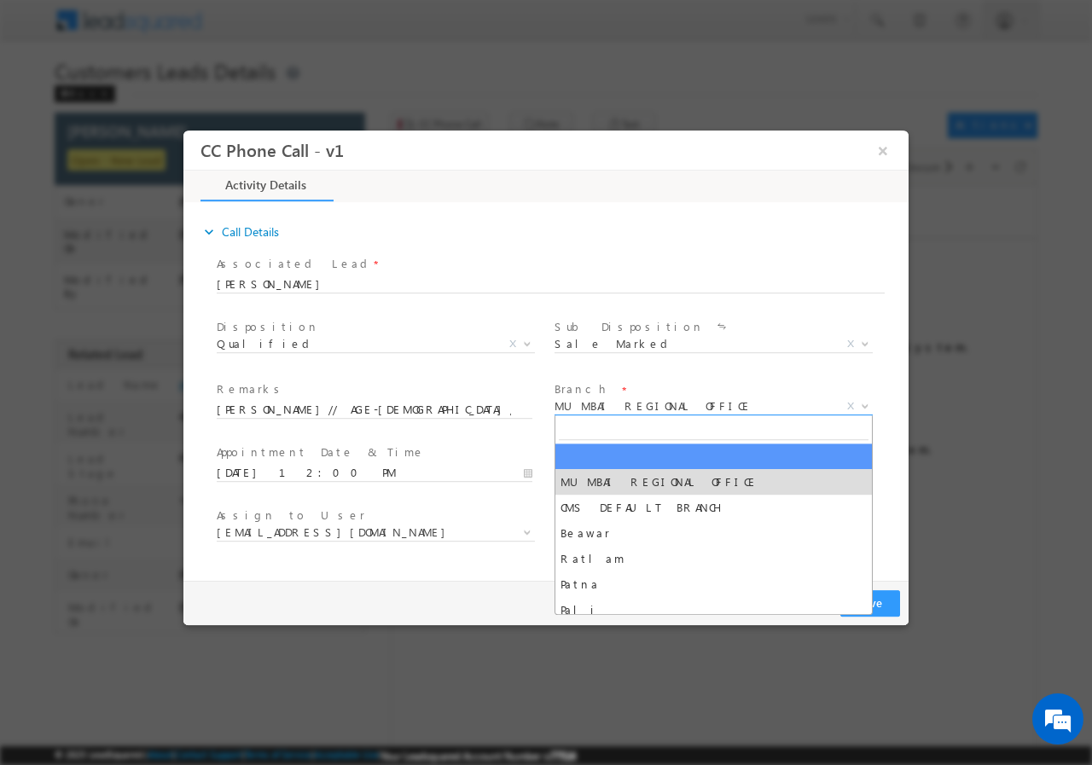
click at [864, 407] on b at bounding box center [865, 405] width 10 height 6
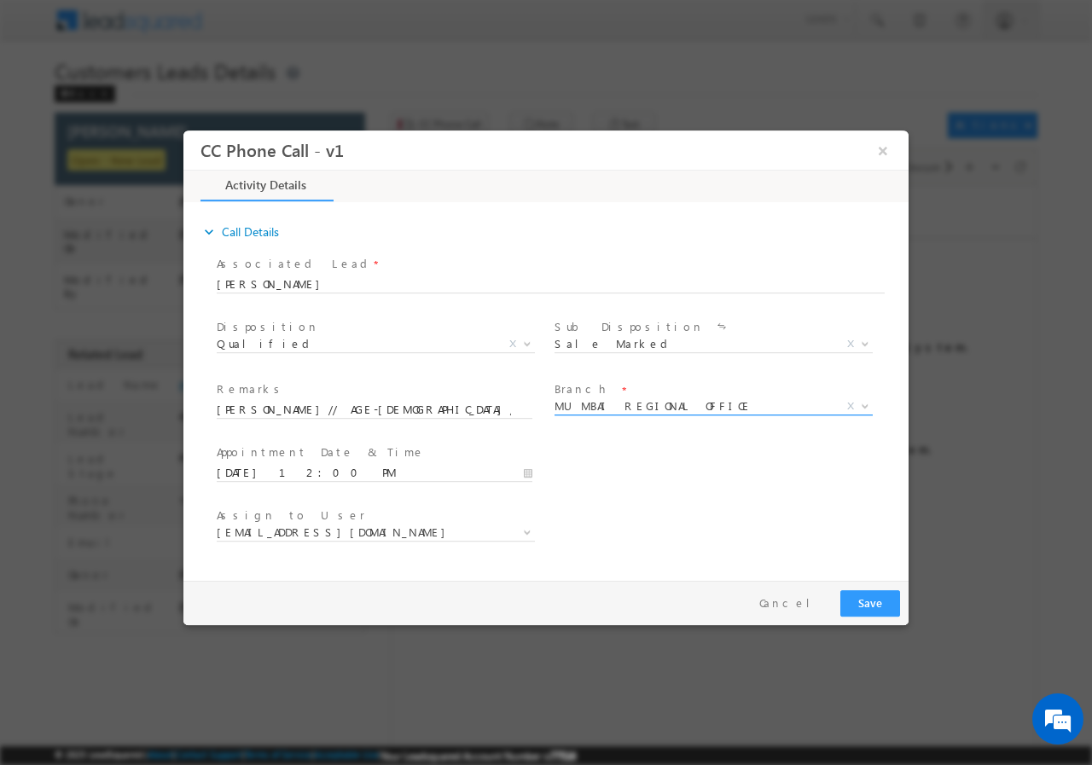
click at [714, 405] on span "MUMBAI REGIONAL OFFICE" at bounding box center [693, 405] width 277 height 15
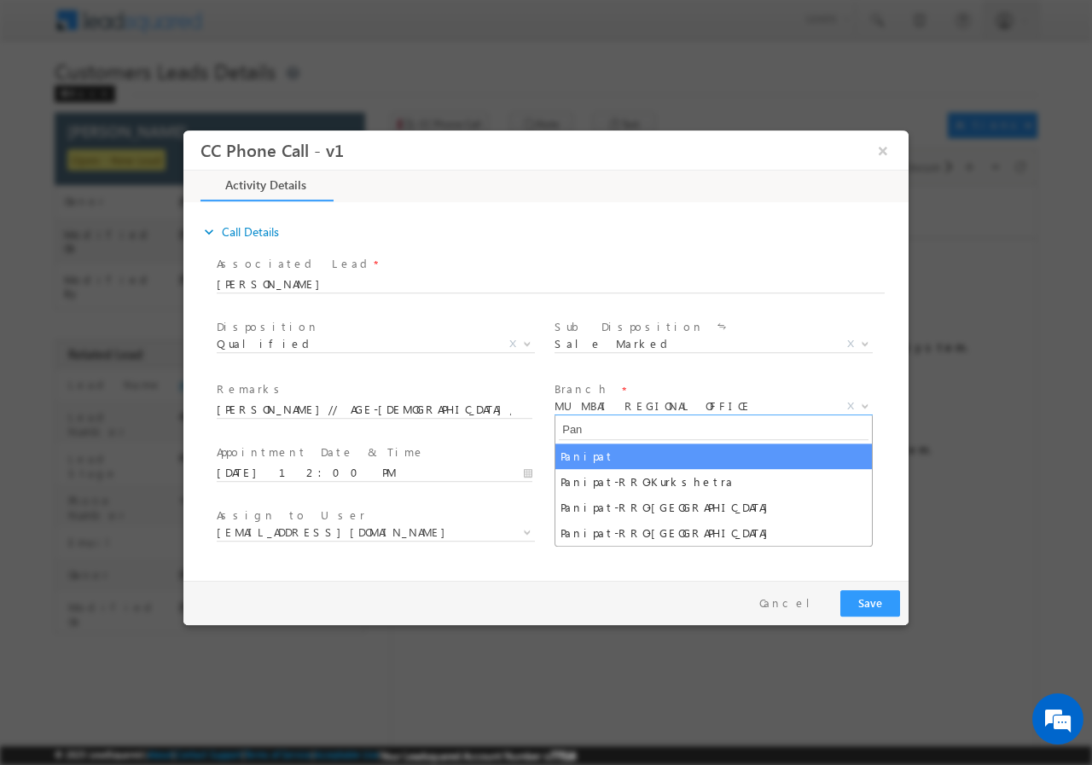
type input "Pan"
select select "Panipat"
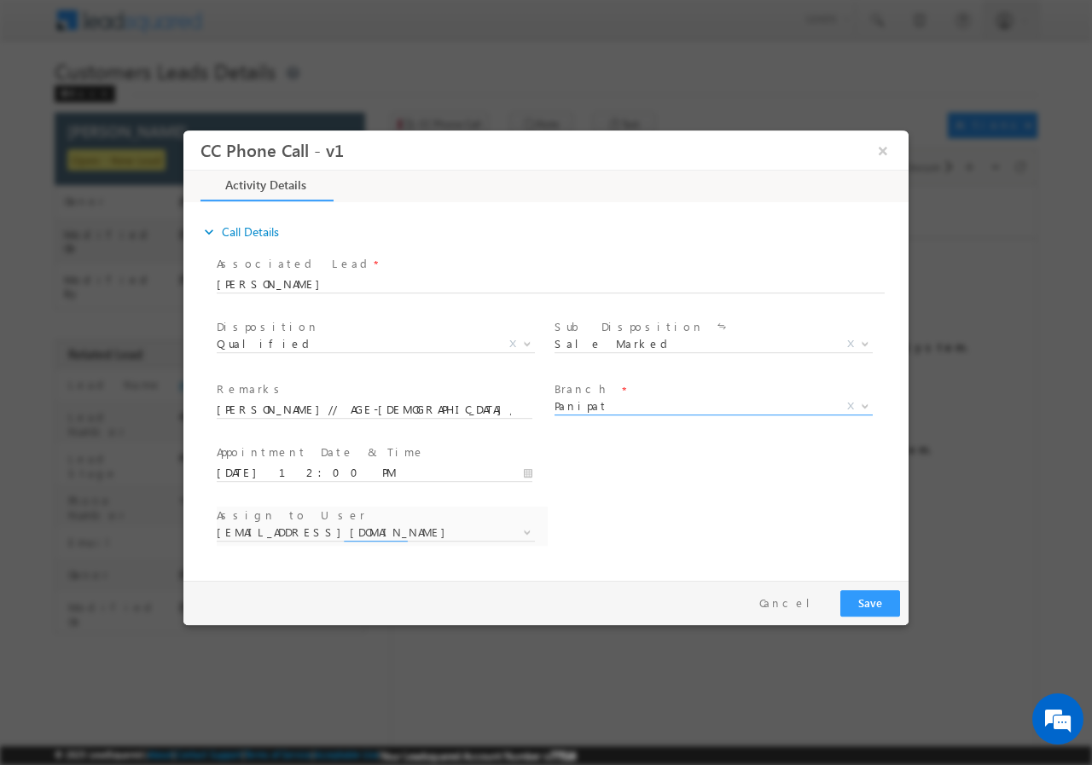
select select "amit.vats@sgrlimited.in"
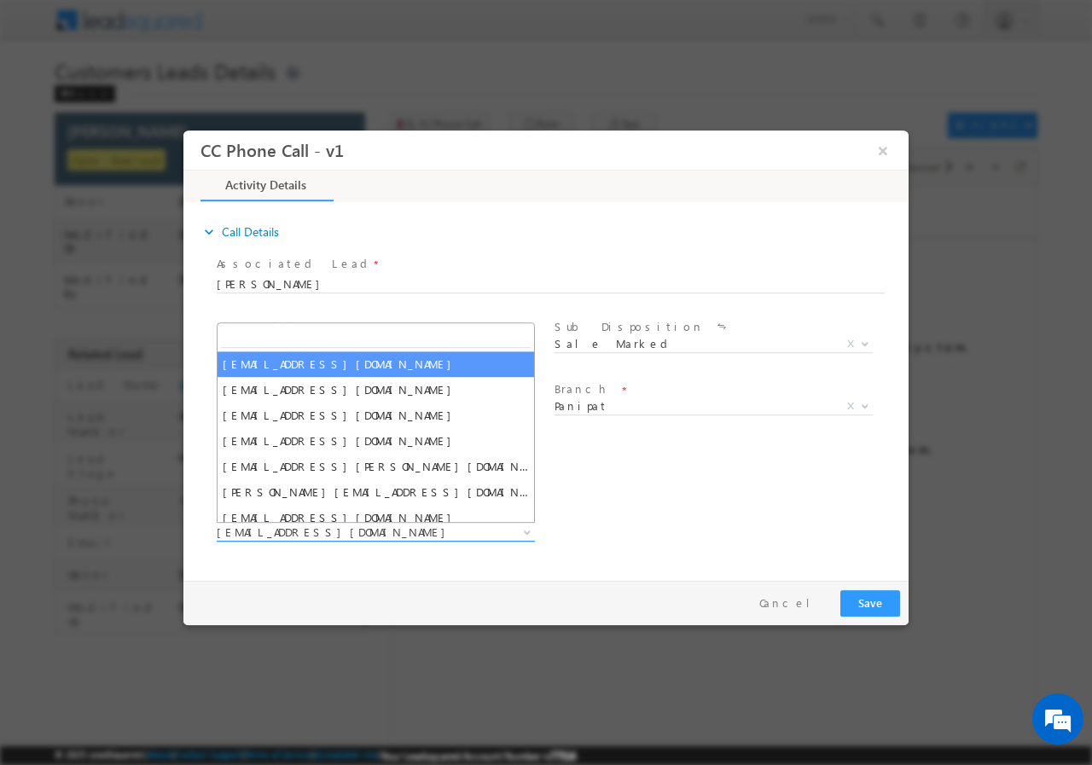
click at [527, 530] on b at bounding box center [527, 531] width 10 height 6
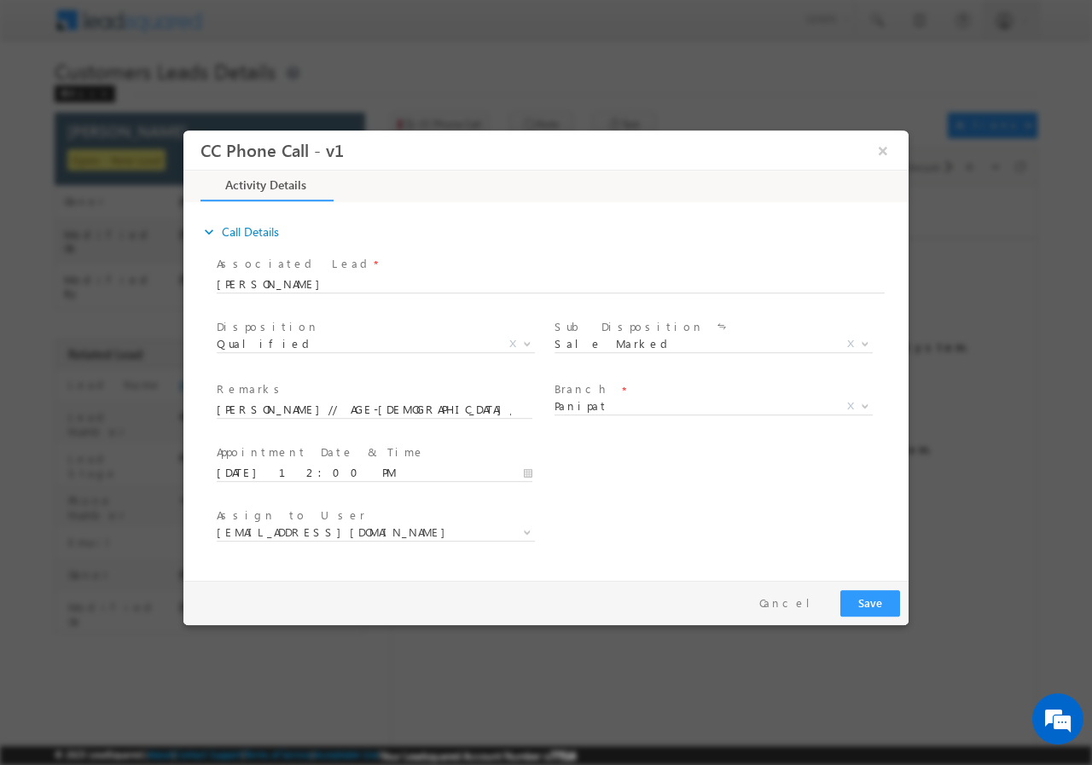
drag, startPoint x: 609, startPoint y: 526, endPoint x: 564, endPoint y: 600, distance: 86.9
click at [607, 526] on div "Assign to User * amit.vats@sgrlimited.in anil.kumar5@sgrlimited.in ankit.sharma…" at bounding box center [560, 534] width 695 height 63
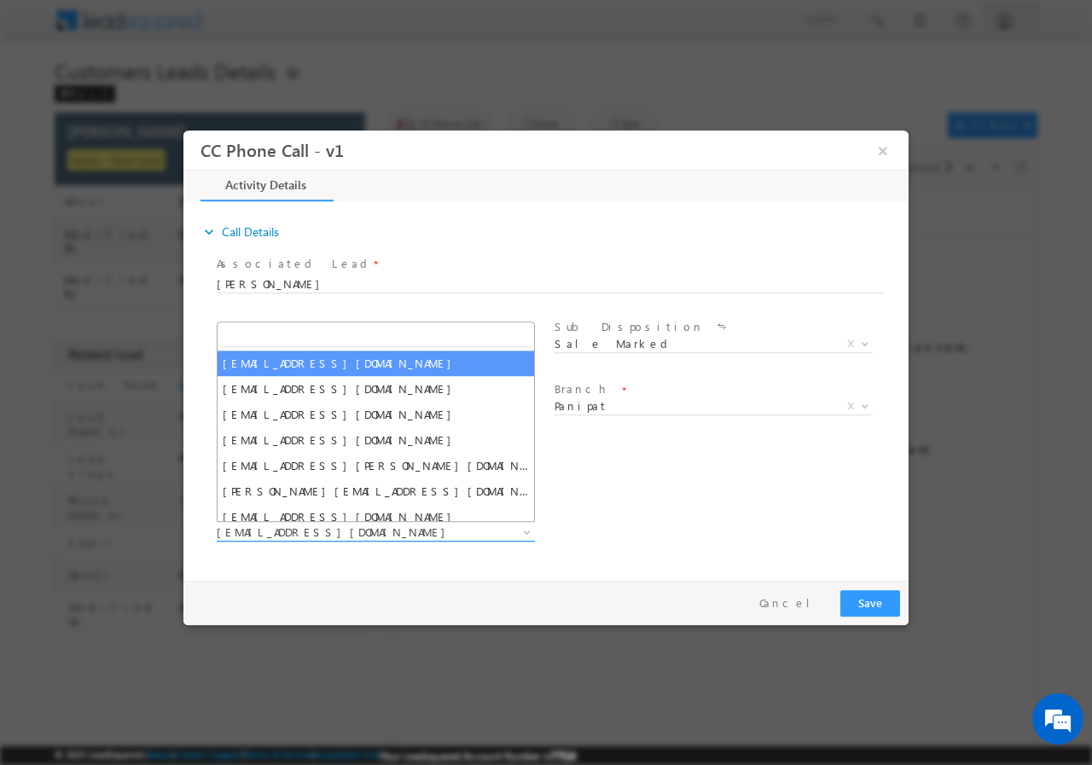
click at [385, 527] on span "amit.vats@sgrlimited.in" at bounding box center [355, 531] width 277 height 15
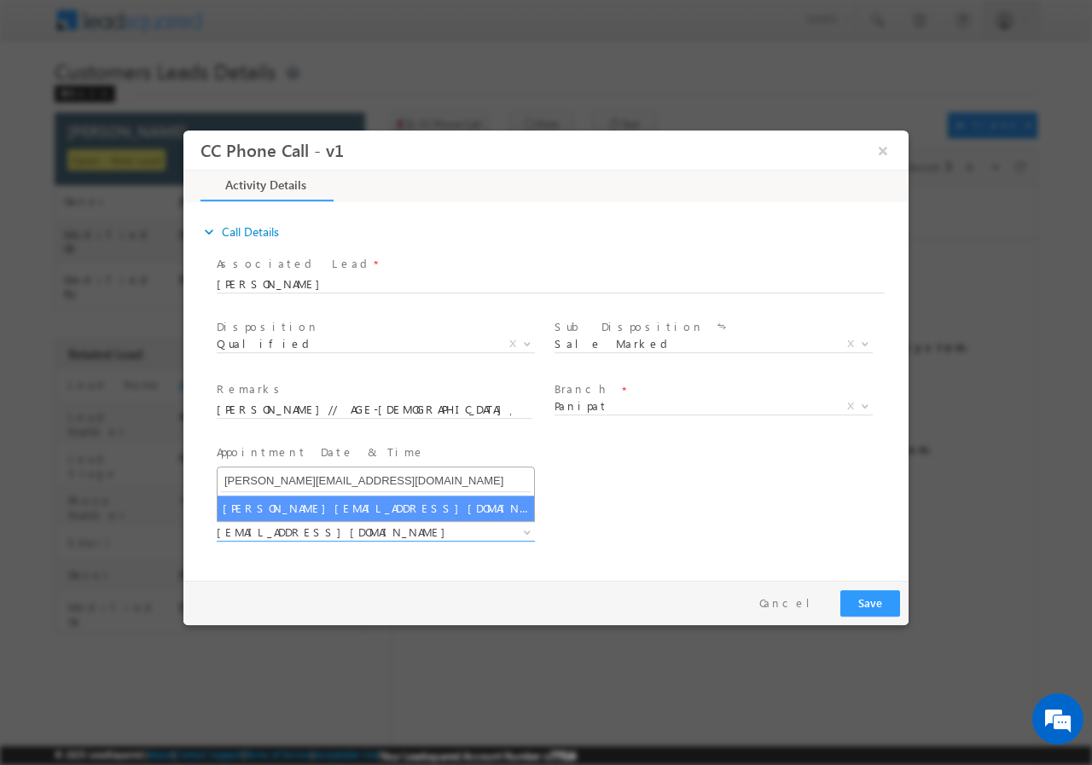
type input "rajbir.singh1@sgrlimited.in"
select select "rajbir.singh1@sgrlimited.in"
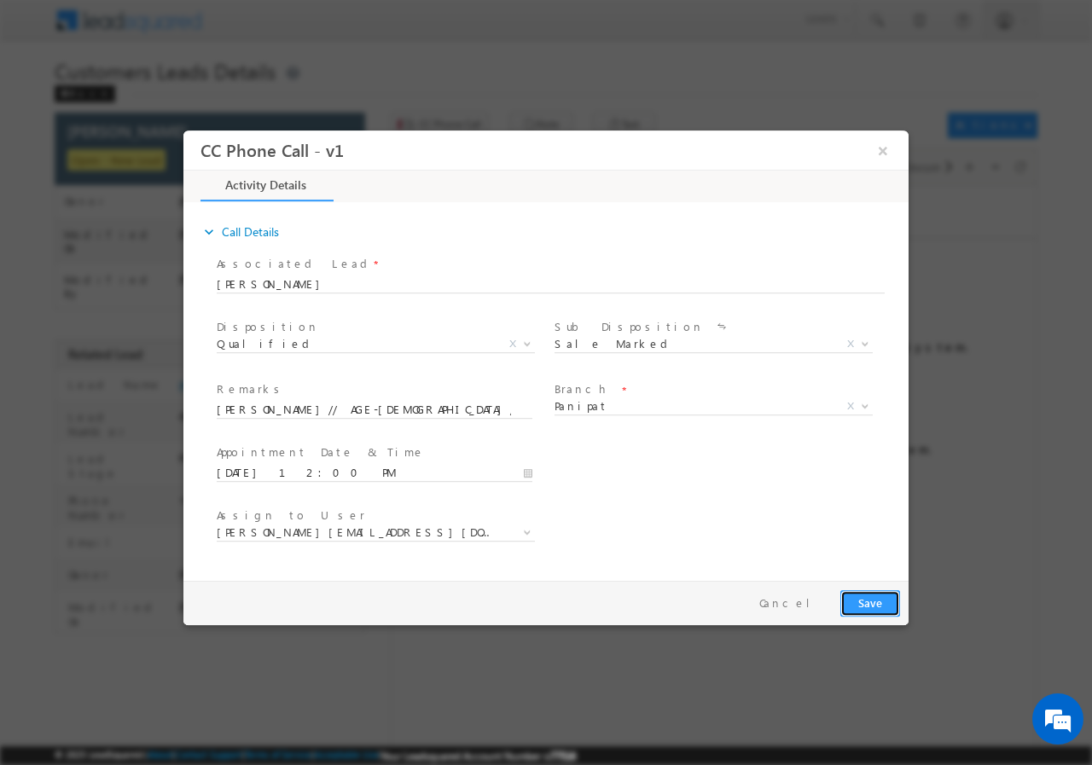
click at [876, 604] on button "Save" at bounding box center [870, 603] width 60 height 26
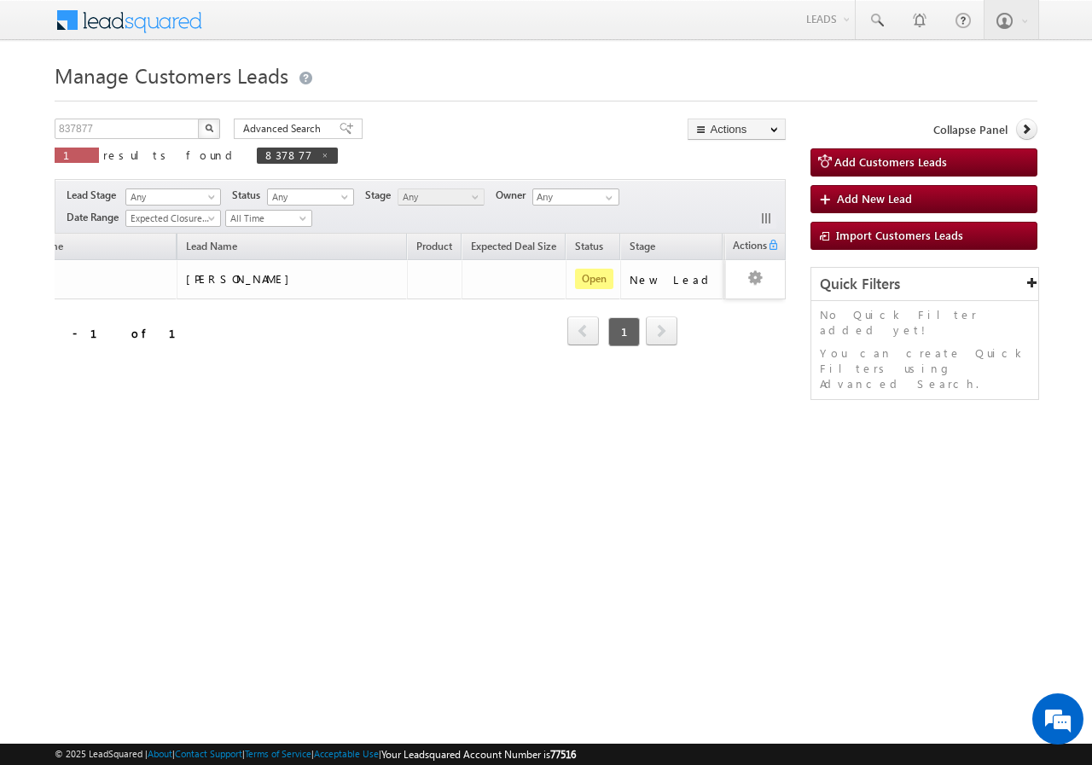
scroll to position [0, 150]
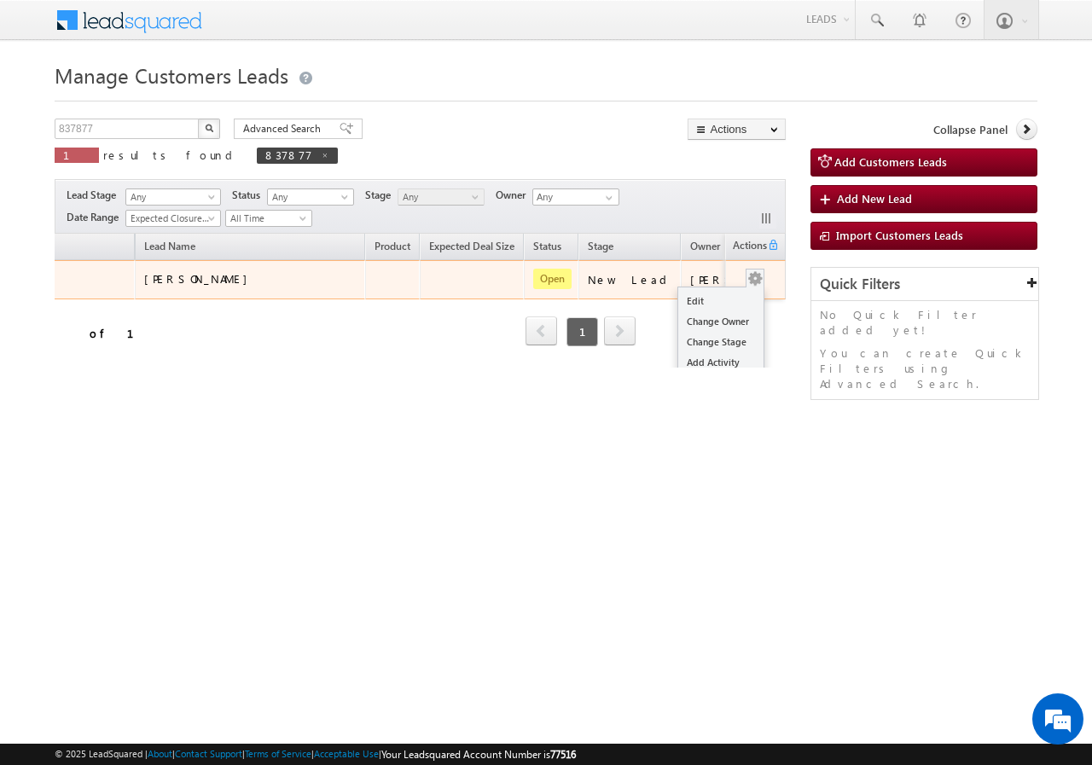
click at [759, 277] on td "Edit Change Owner Change Stage Add Activity Add Task Delete" at bounding box center [755, 279] width 61 height 39
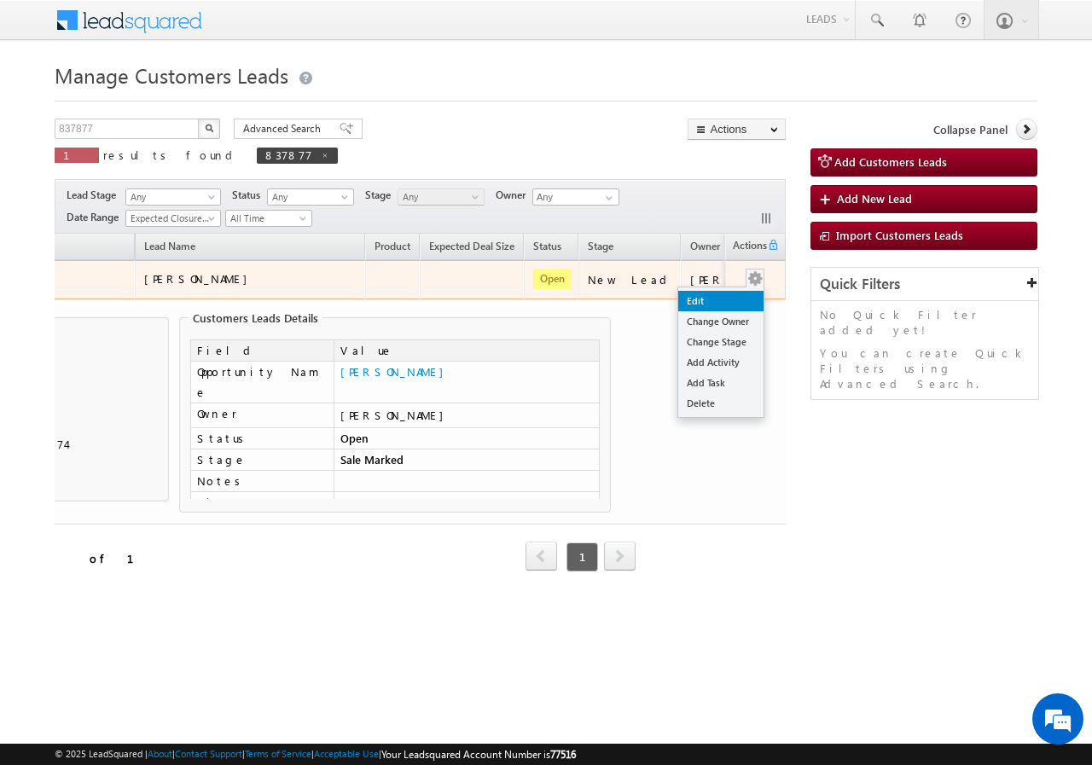
click at [718, 304] on link "Edit" at bounding box center [720, 301] width 85 height 20
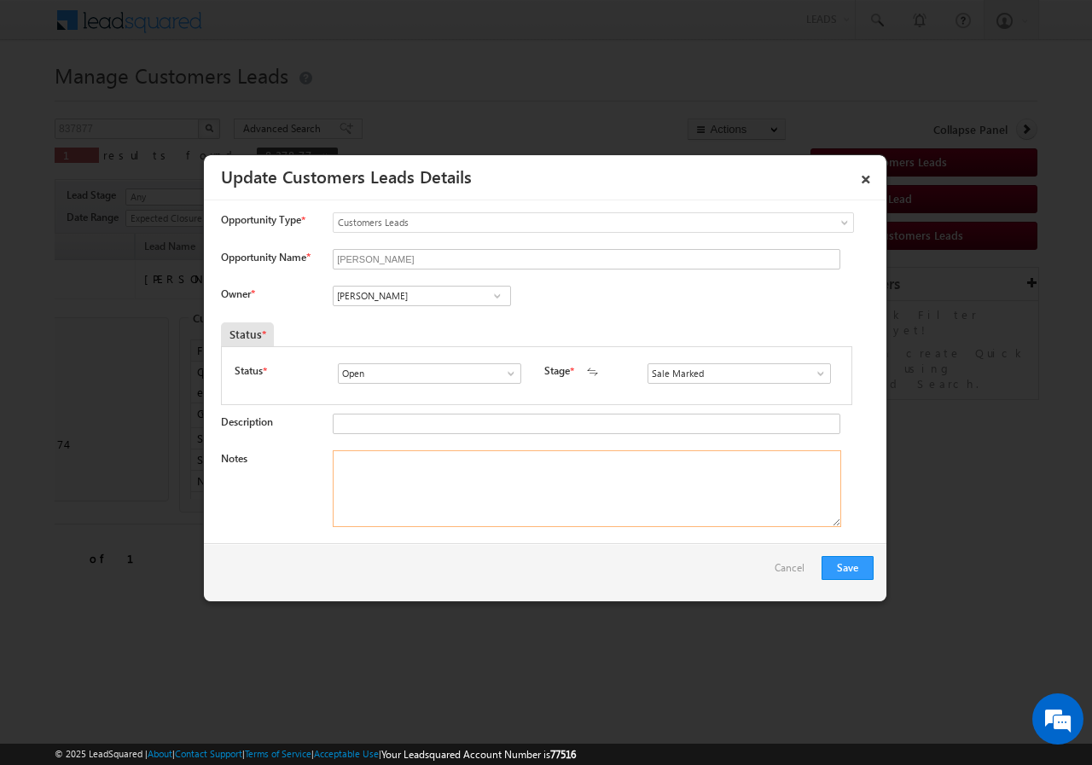
click at [431, 477] on textarea "Notes" at bounding box center [587, 488] width 508 height 77
paste textarea "Mukul Kumar// AGE-25//837877//WhatsApp Bot-Loan Application//9917175574//Shamli…"
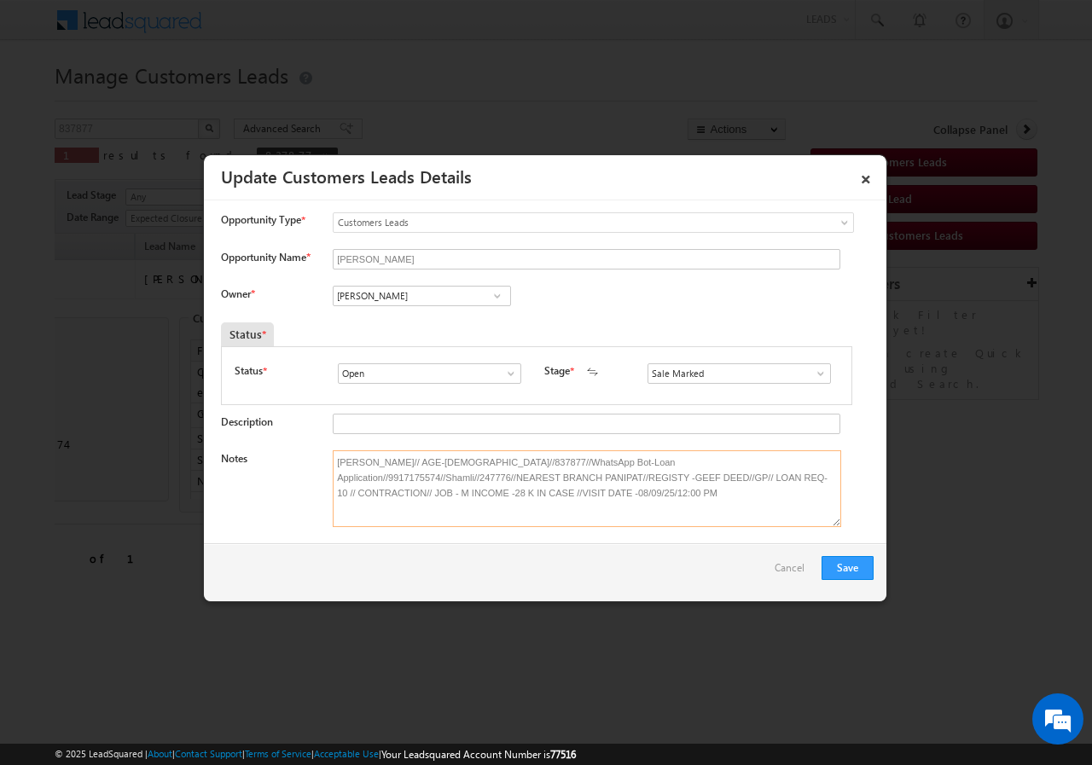
click at [532, 506] on textarea "Mukul Kumar// AGE-25//837877//WhatsApp Bot-Loan Application//9917175574//Shamli…" at bounding box center [587, 488] width 508 height 77
click at [530, 497] on textarea "Mukul Kumar// AGE-25//837877//WhatsApp Bot-Loan Application//9917175574//Shamli…" at bounding box center [587, 488] width 508 height 77
type textarea "Mukul Kumar// AGE-25//837877//WhatsApp Bot-Loan Application//9917175574//Shamli…"
click at [857, 566] on button "Save" at bounding box center [848, 568] width 52 height 24
